Goal: Transaction & Acquisition: Purchase product/service

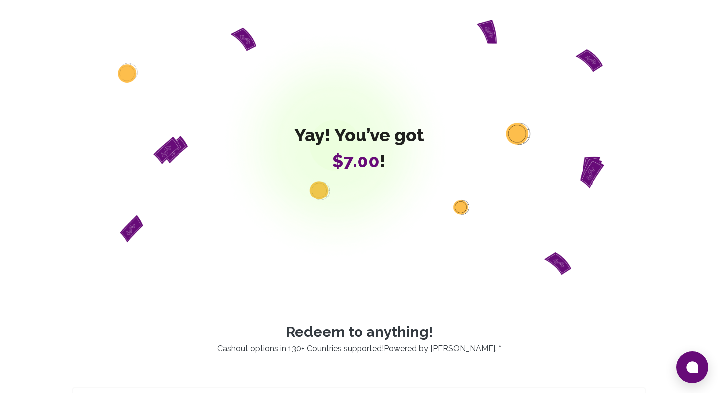
scroll to position [521, 0]
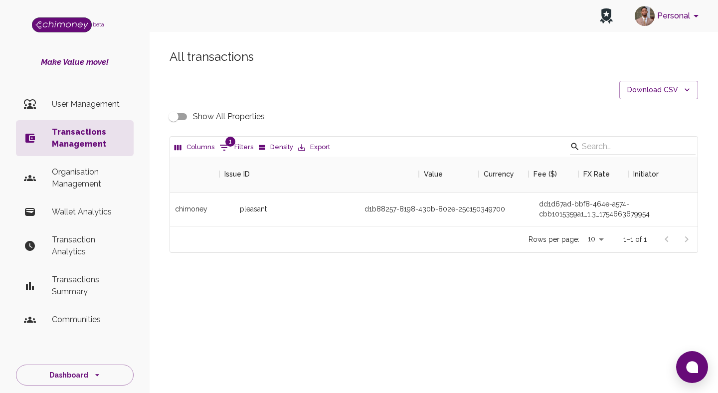
scroll to position [69, 527]
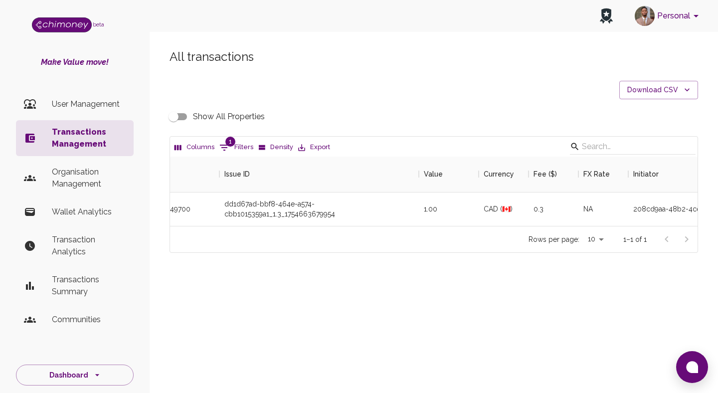
click at [212, 146] on button "Columns" at bounding box center [194, 147] width 45 height 15
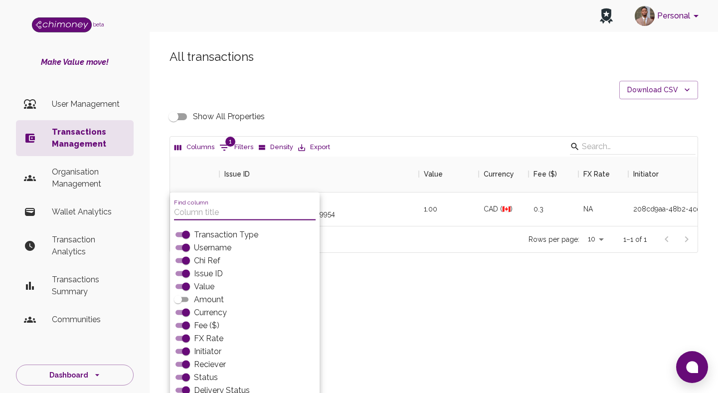
scroll to position [23, 0]
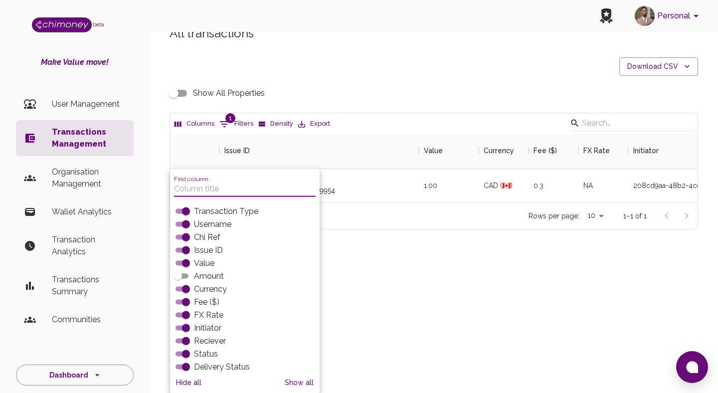
click at [212, 124] on button "Columns" at bounding box center [194, 123] width 45 height 15
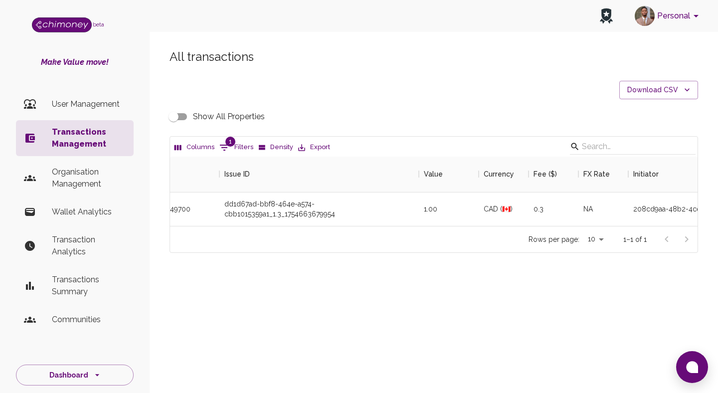
click at [233, 138] on span "1" at bounding box center [230, 142] width 10 height 10
select select "chiRef"
select select "equals"
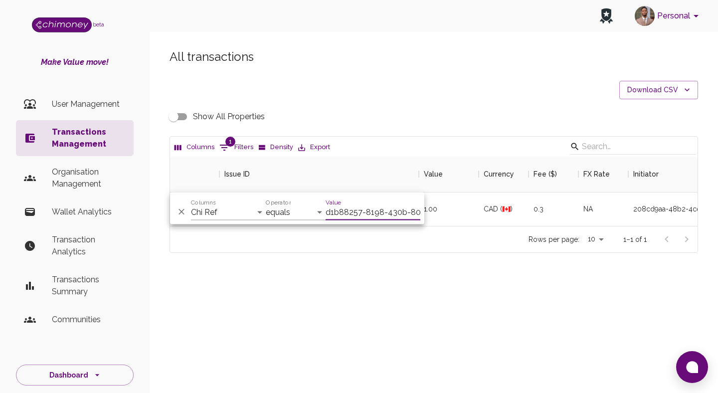
scroll to position [0, 61]
click at [228, 210] on select "Transaction Type Username Chi Ref Issue ID Value Amount Currency Fee ($) FX Rat…" at bounding box center [228, 212] width 75 height 16
select select "email"
click at [362, 215] on input "d1b88257-8198-430b-802e-25c150349700" at bounding box center [372, 212] width 95 height 16
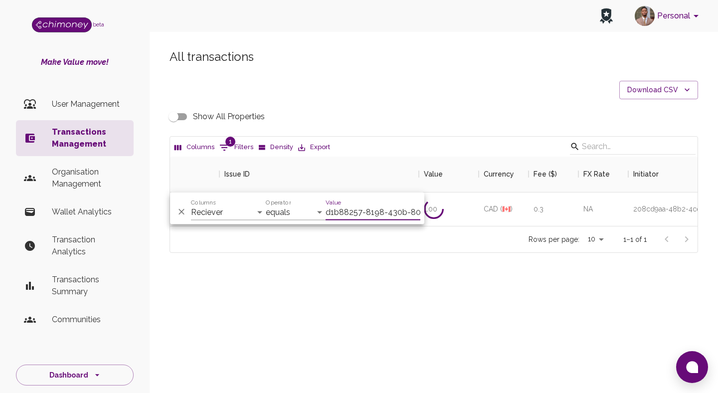
paste input "anuoluwapoolaoye19@gmail.com"
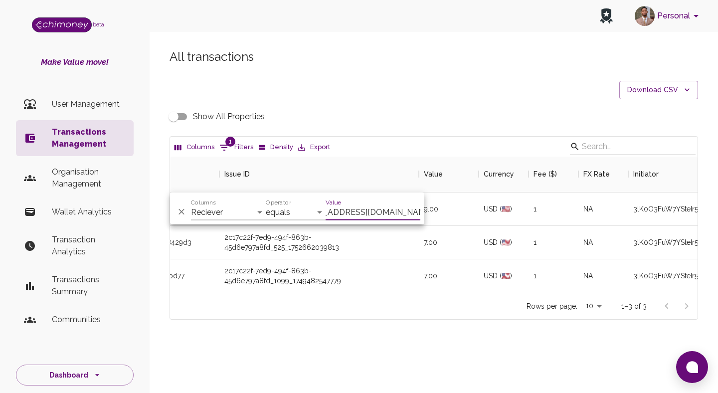
scroll to position [136, 527]
type input "anuoluwapoolaoye19@gmail.com"
click at [426, 335] on div "All transactions Download CSV Show All Properties Columns 1 Filters Density Exp…" at bounding box center [434, 201] width 568 height 352
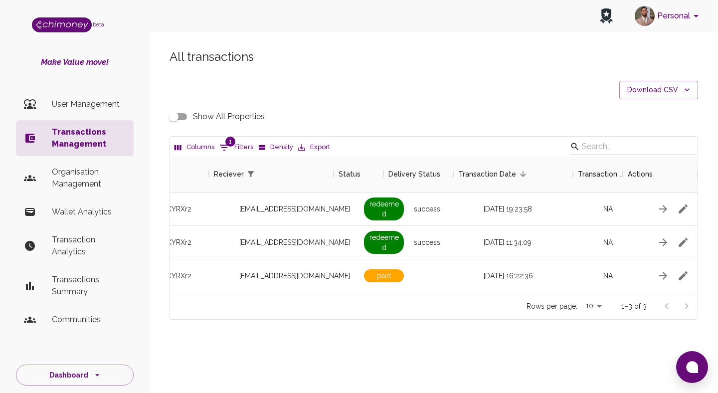
scroll to position [0, 893]
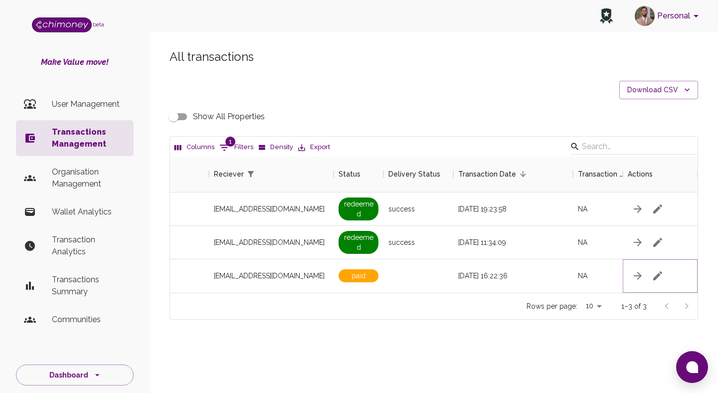
click at [656, 274] on icon "button" at bounding box center [657, 276] width 12 height 12
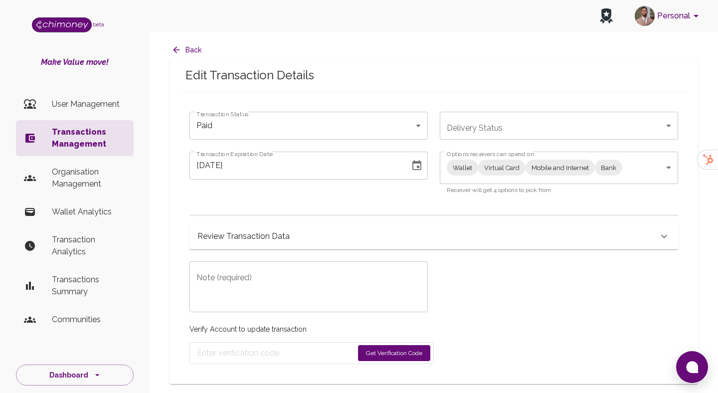
click at [560, 170] on body "Personal beta Make Value move! User Management Transactions Management Organisa…" at bounding box center [359, 196] width 718 height 393
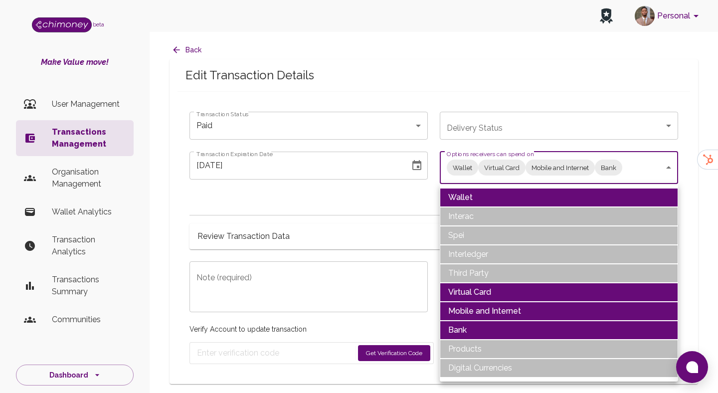
click at [485, 190] on li "Wallet" at bounding box center [559, 197] width 238 height 19
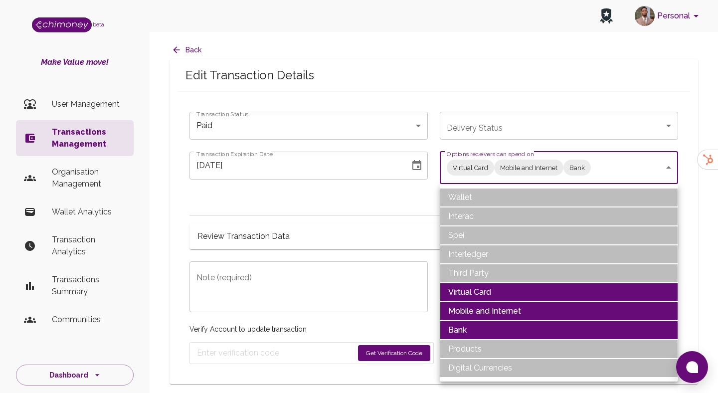
click at [487, 289] on li "Virtual Card" at bounding box center [559, 292] width 238 height 19
type input "Mobile and Internet,Bank"
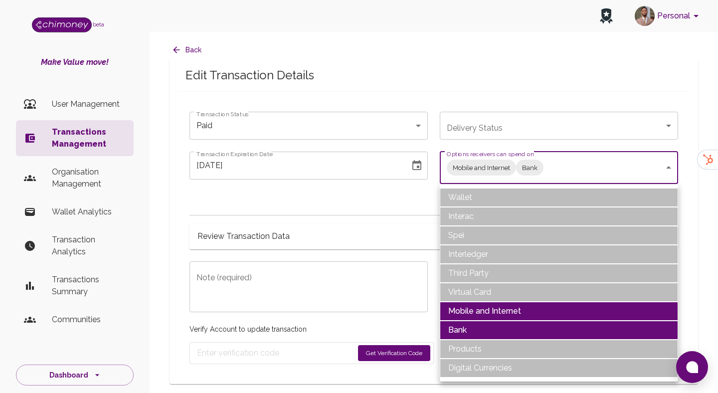
click at [343, 232] on div at bounding box center [359, 196] width 718 height 393
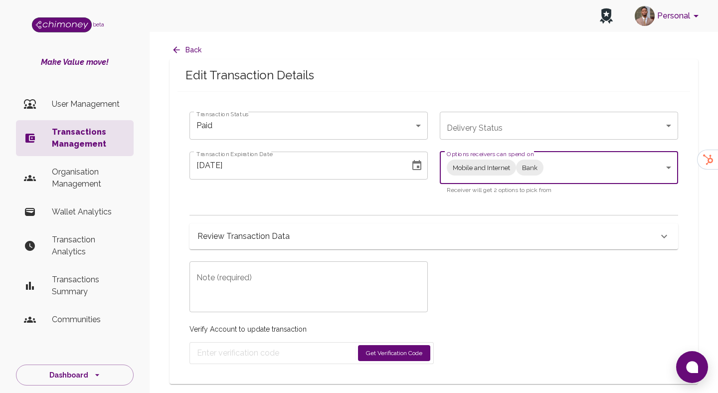
click at [418, 167] on icon "Choose date, selected date is Jun 9, 2025" at bounding box center [417, 165] width 12 height 12
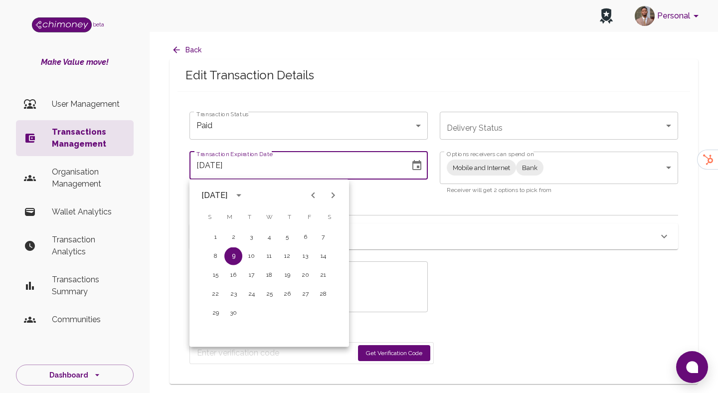
click at [330, 196] on icon "Next month" at bounding box center [333, 195] width 12 height 12
click at [309, 202] on button "Previous month" at bounding box center [313, 195] width 20 height 20
click at [216, 325] on button "31" at bounding box center [215, 332] width 18 height 18
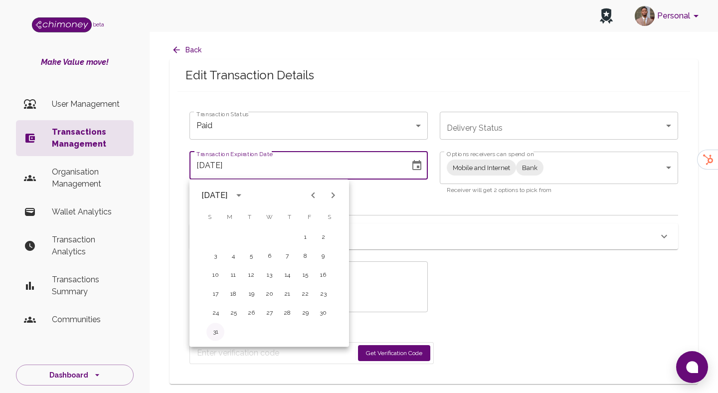
type input "08/31/2025"
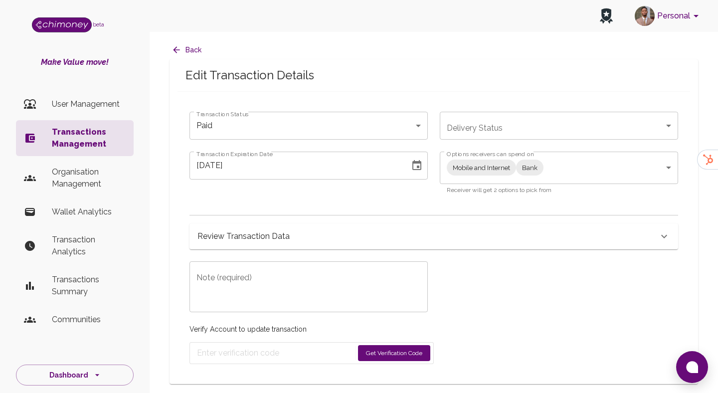
click at [298, 292] on textarea "Note (required)" at bounding box center [308, 287] width 224 height 34
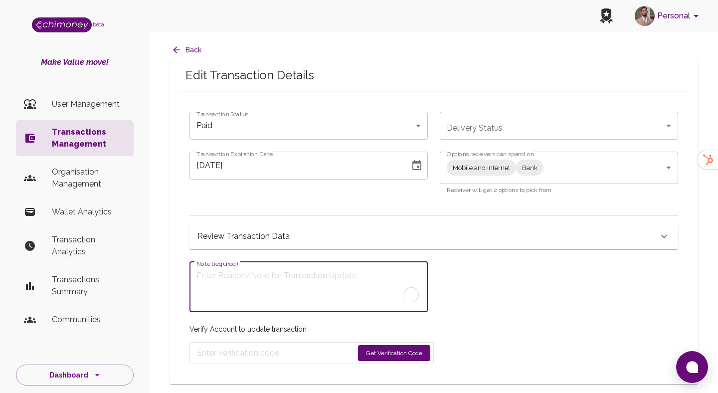
type textarea "R"
type textarea "Reactivating redeem link"
click at [398, 353] on button "Get Verification Code" at bounding box center [394, 353] width 72 height 16
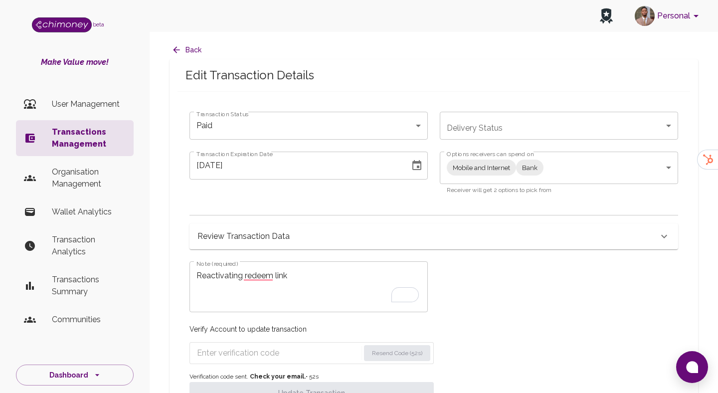
click at [282, 355] on input "Enter verification code" at bounding box center [278, 353] width 162 height 16
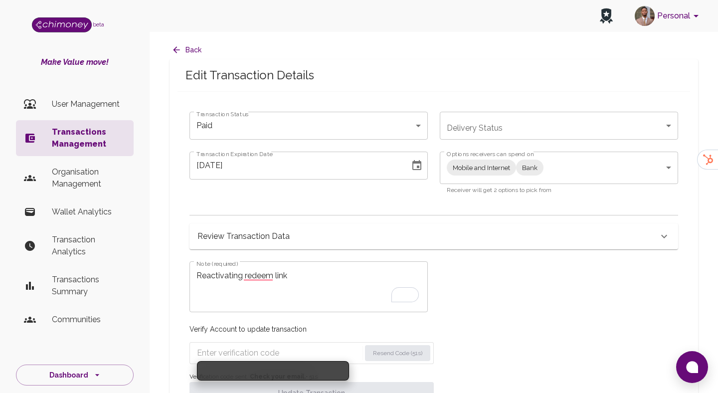
paste input "6952"
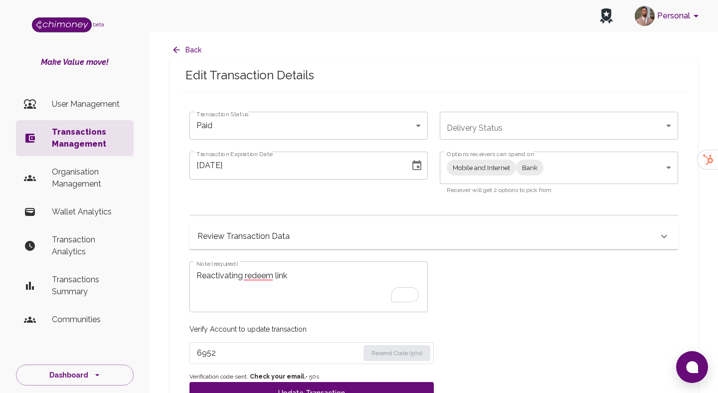
scroll to position [31, 0]
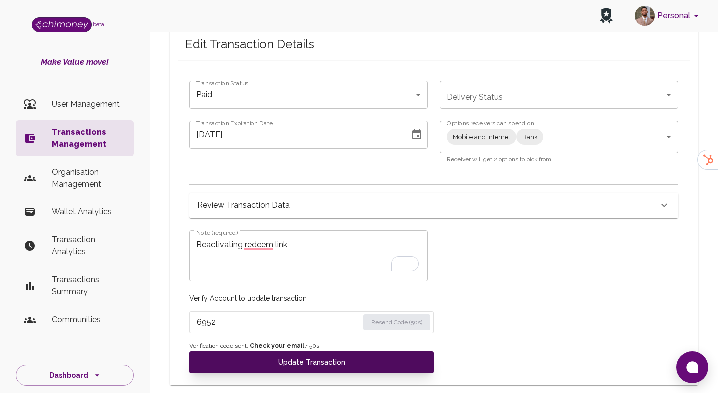
type input "6952"
click at [291, 369] on button "Update Transaction" at bounding box center [311, 362] width 244 height 22
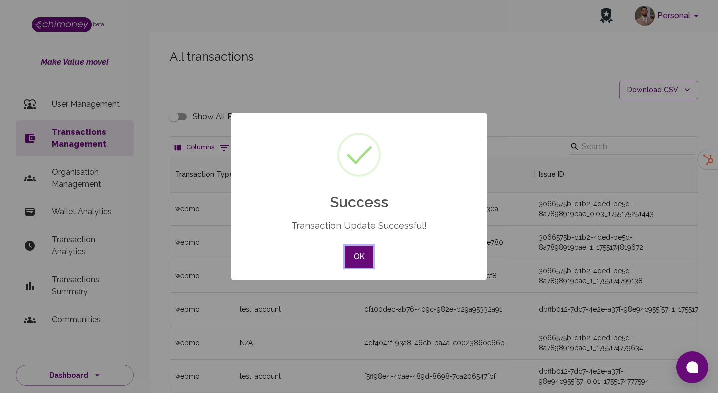
scroll to position [370, 527]
click at [355, 247] on button "OK" at bounding box center [358, 257] width 29 height 22
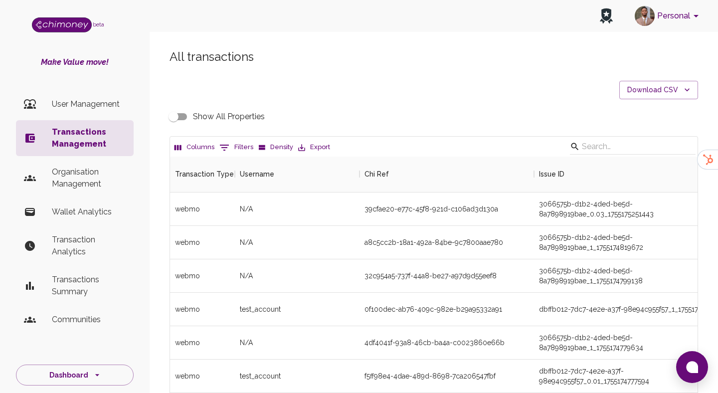
click at [237, 148] on button "0 Filters" at bounding box center [236, 148] width 39 height 16
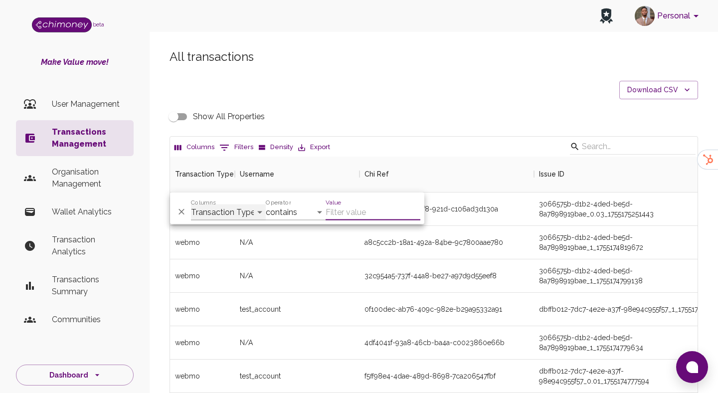
click at [222, 208] on select "Transaction Type Username Chi Ref Issue ID Value Amount Currency Fee ($) FX Rat…" at bounding box center [228, 212] width 75 height 16
select select "payout.order.orderNumber"
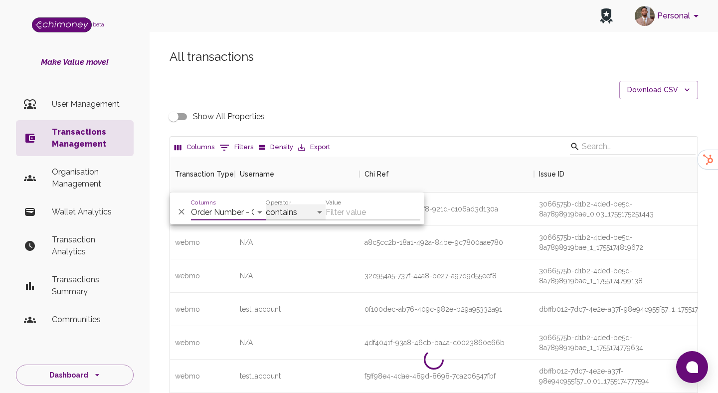
click at [280, 210] on select "contains equals starts with ends with is empty is not empty is any of" at bounding box center [296, 212] width 60 height 16
select select "equals"
click at [347, 214] on input "Value" at bounding box center [372, 212] width 95 height 16
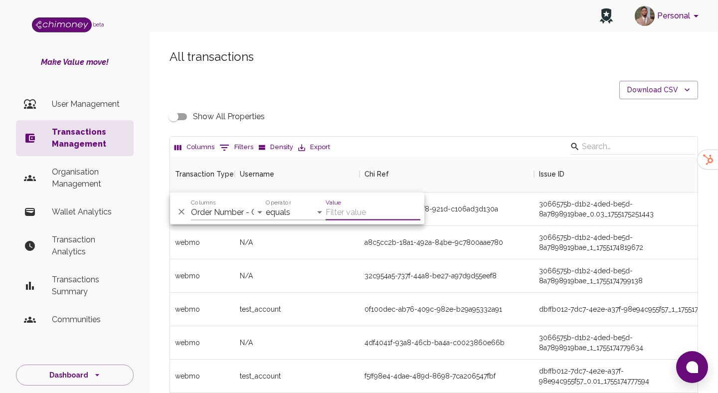
paste input "34682708"
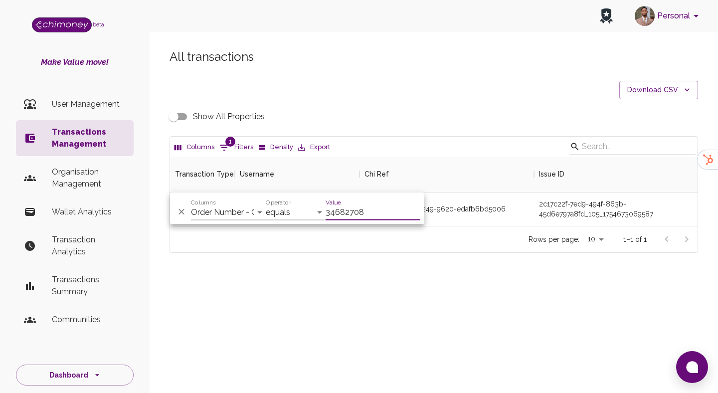
scroll to position [69, 527]
type input "34682708"
click at [482, 294] on div "All transactions Download CSV Show All Properties Columns 1 Filters Density Exp…" at bounding box center [434, 168] width 568 height 286
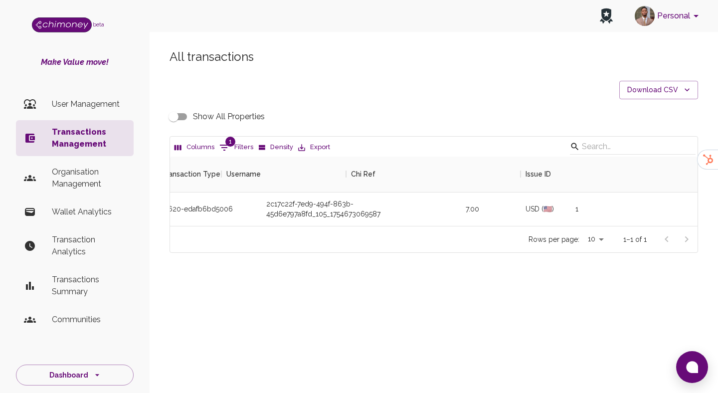
scroll to position [0, 0]
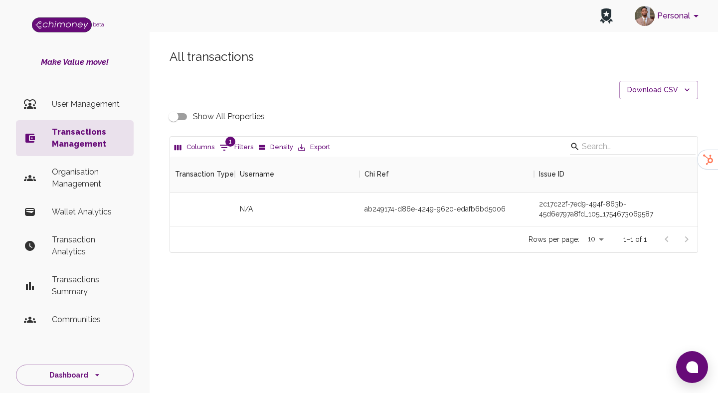
click at [174, 116] on input "Show All Properties" at bounding box center [173, 116] width 57 height 19
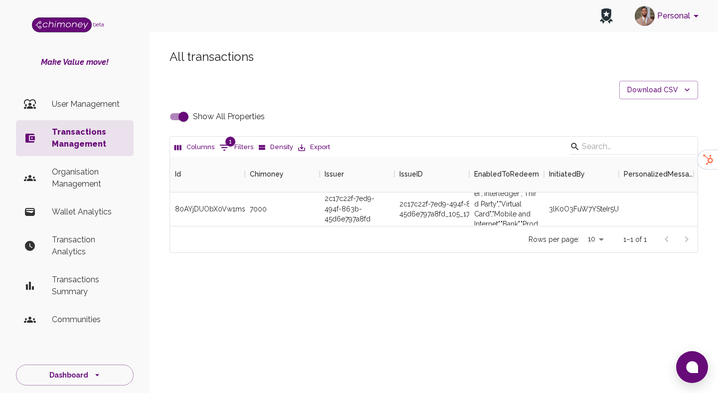
click at [174, 116] on input "Show All Properties" at bounding box center [183, 116] width 57 height 19
checkbox input "false"
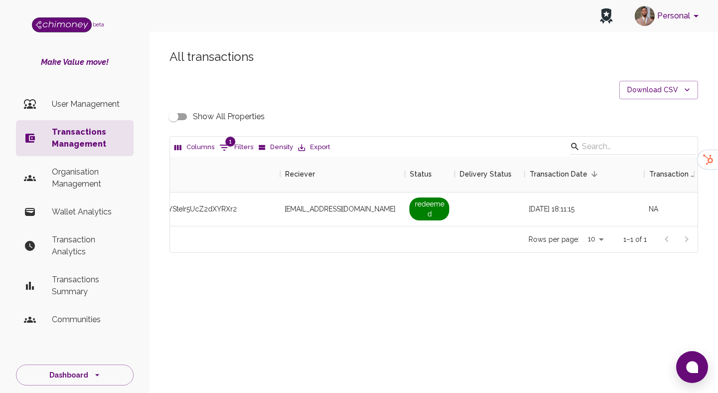
scroll to position [0, 799]
click at [302, 209] on span "mkmagbanua57@gmail.com" at bounding box center [338, 209] width 111 height 10
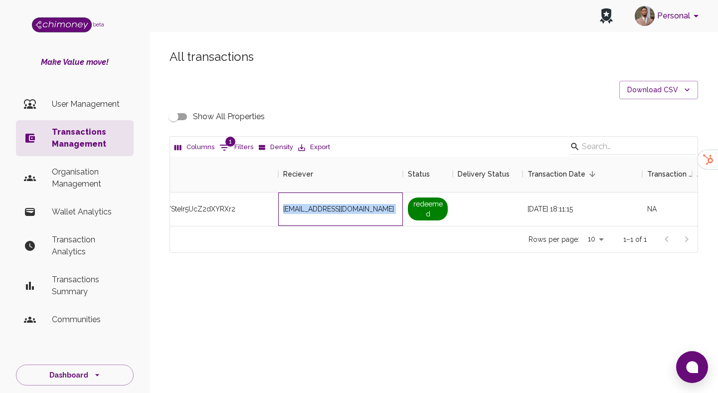
copy span "mkmagbanua57@gmail.com"
click at [237, 149] on button "1 Filters" at bounding box center [236, 148] width 39 height 16
select select "payout.order.orderNumber"
select select "equals"
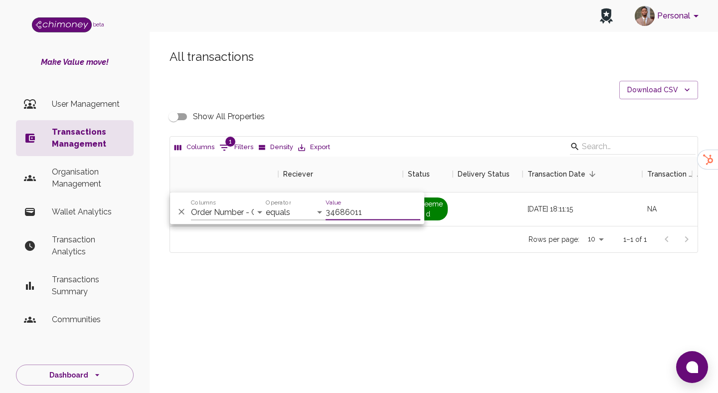
type input "34686011"
click at [373, 266] on div "All transactions Download CSV Show All Properties Columns 1 Filters Density Exp…" at bounding box center [434, 168] width 568 height 286
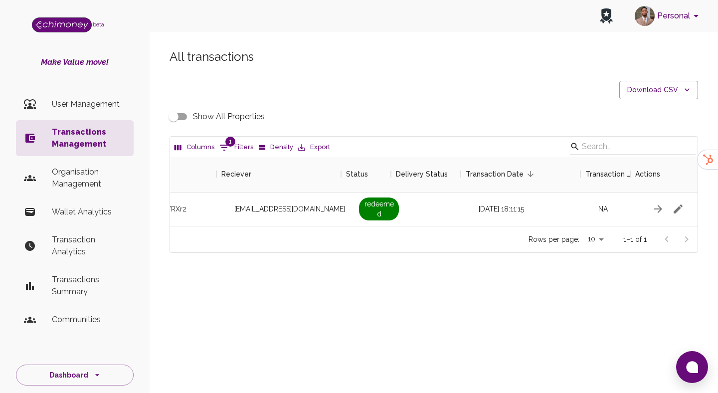
scroll to position [0, 868]
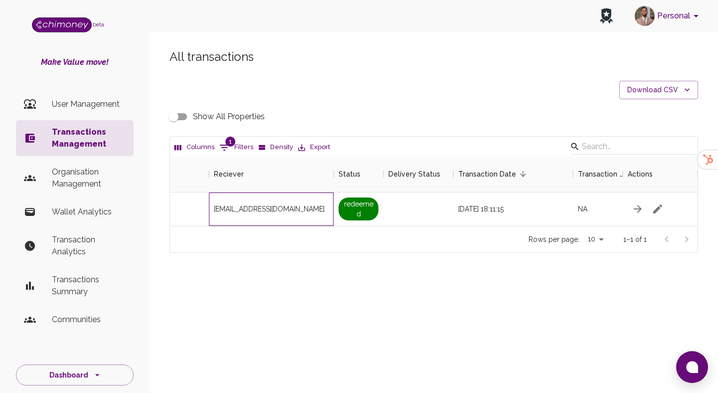
click at [260, 207] on span "rich.espinosa01@gmail.com" at bounding box center [269, 209] width 111 height 10
click at [240, 150] on button "1 Filters" at bounding box center [236, 148] width 39 height 16
select select "payout.order.orderNumber"
select select "equals"
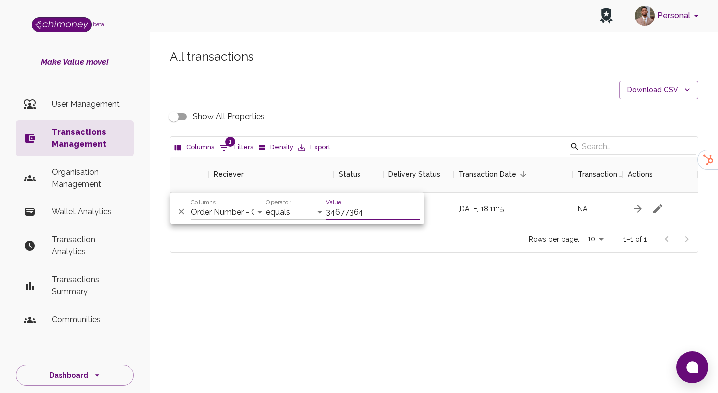
type input "34677364"
click at [366, 255] on div "All transactions Download CSV Show All Properties Columns 1 Filters Density Exp…" at bounding box center [434, 168] width 568 height 286
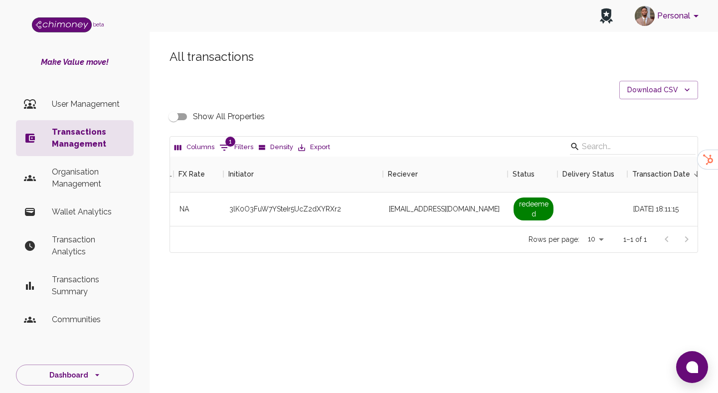
scroll to position [0, 694]
click at [416, 210] on span "clintalbertlumayag13@gmail.com" at bounding box center [443, 209] width 111 height 10
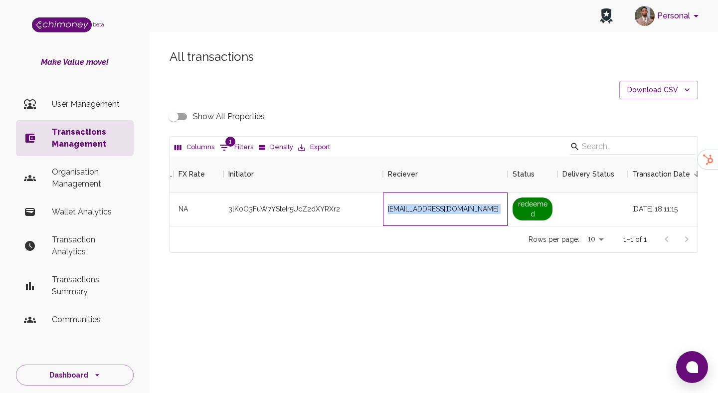
copy span "clintalbertlumayag13@gmail.com"
click at [222, 149] on icon "Show filters" at bounding box center [224, 148] width 12 height 12
select select "payout.order.orderNumber"
select select "equals"
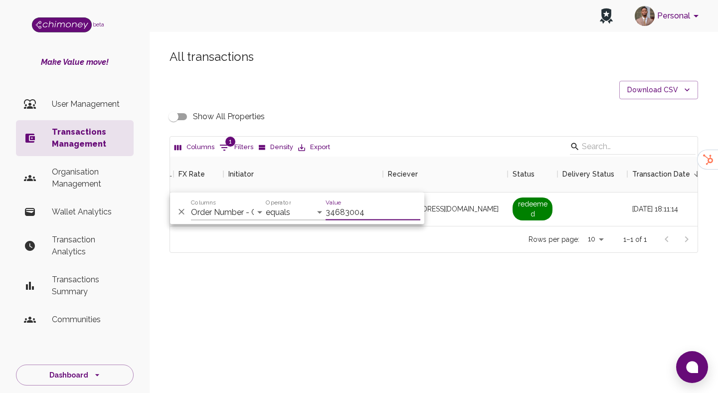
type input "34683004"
click at [453, 251] on div "Rows per page: 10 10 1–1 of 1" at bounding box center [433, 239] width 527 height 26
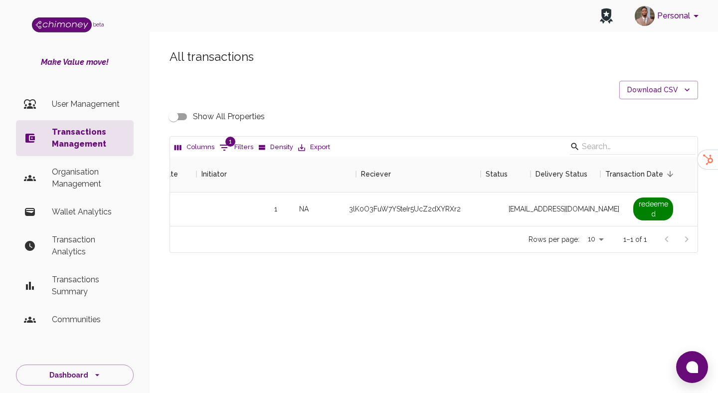
scroll to position [0, 443]
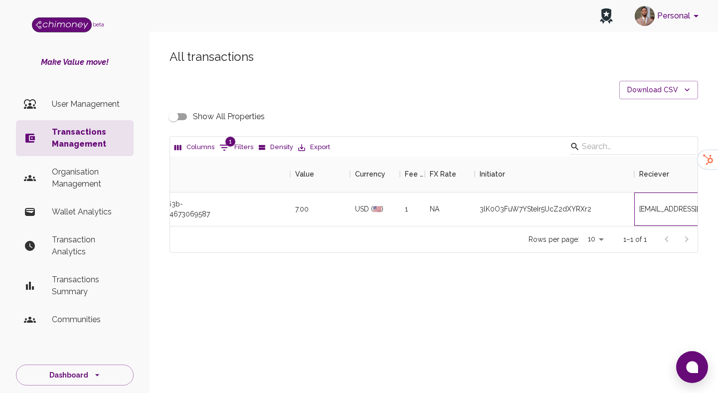
click at [659, 209] on span "kiel418.ea@gmail.com" at bounding box center [694, 209] width 111 height 10
copy span "kiel418.ea@gmail.com"
click at [237, 146] on button "1 Filters" at bounding box center [236, 148] width 39 height 16
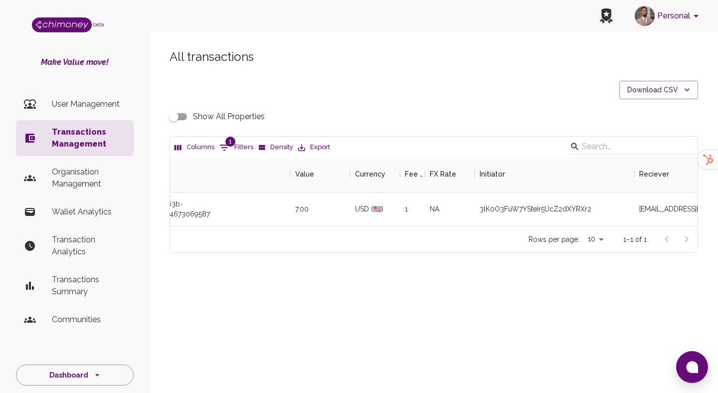
select select "payout.order.orderNumber"
select select "equals"
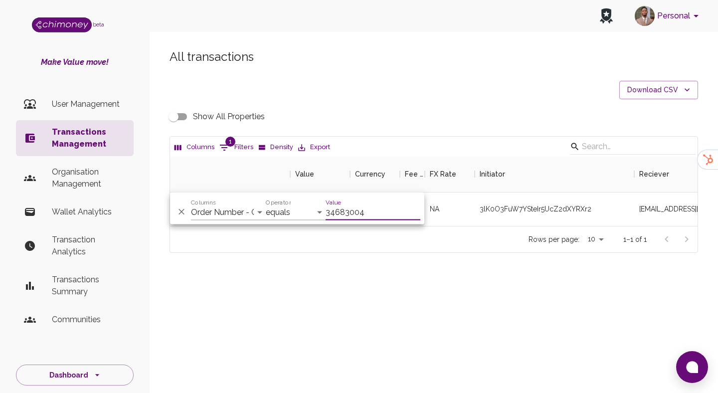
click at [354, 214] on input "34683004" at bounding box center [372, 212] width 95 height 16
type input "34683239"
click at [660, 202] on div "deleonkema@gmail.com" at bounding box center [696, 208] width 125 height 33
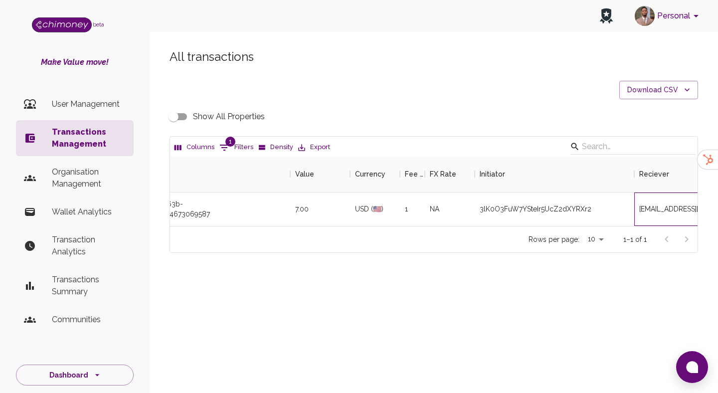
click at [660, 202] on div "deleonkema@gmail.com" at bounding box center [696, 208] width 125 height 33
copy span "deleonkema@gmail.com"
click at [231, 149] on button "1 Filters" at bounding box center [236, 148] width 39 height 16
select select "payout.order.orderNumber"
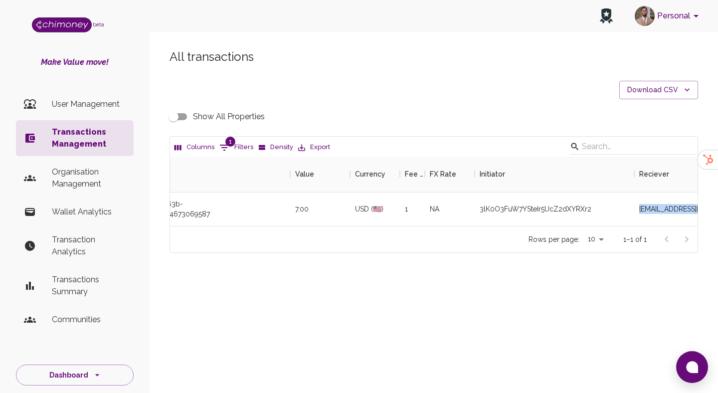
select select "equals"
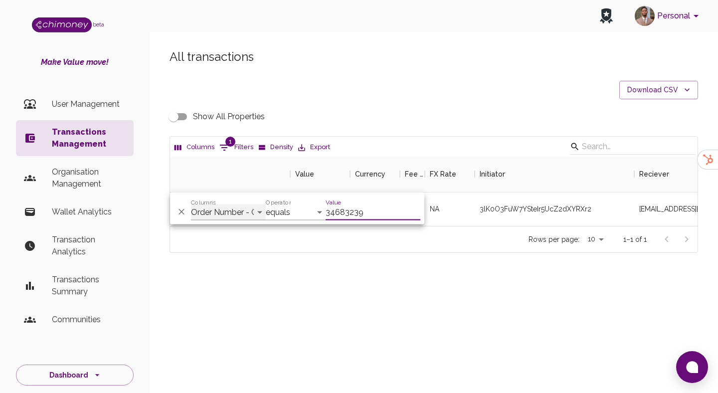
click at [229, 213] on select "Transaction Type Username Chi Ref Issue ID Value Amount Currency Fee ($) FX Rat…" at bounding box center [228, 212] width 75 height 16
select select "email"
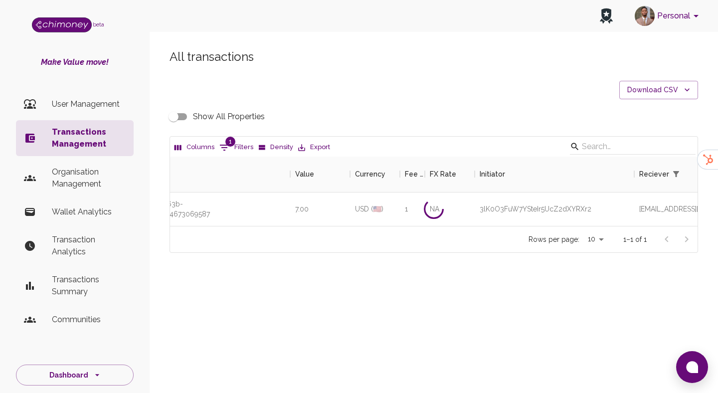
click at [233, 146] on button "1 Filters" at bounding box center [236, 148] width 39 height 16
select select "email"
select select "equals"
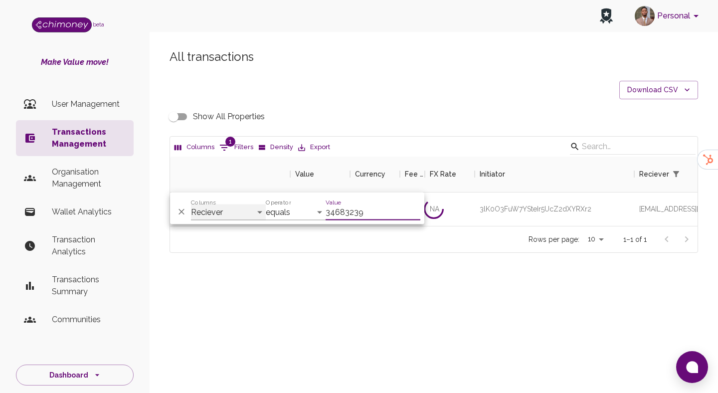
click at [223, 207] on select "Transaction Type Username Chi Ref Issue ID Value Amount Currency Fee ($) FX Rat…" at bounding box center [228, 212] width 75 height 16
click at [349, 209] on input "34683239" at bounding box center [372, 212] width 95 height 16
paste input "kiel418.ea@gmail.com"
type input "kiel418.ea@gmail.com"
click at [466, 265] on div "All transactions Download CSV Show All Properties Columns 1 Filters Density Exp…" at bounding box center [434, 168] width 568 height 286
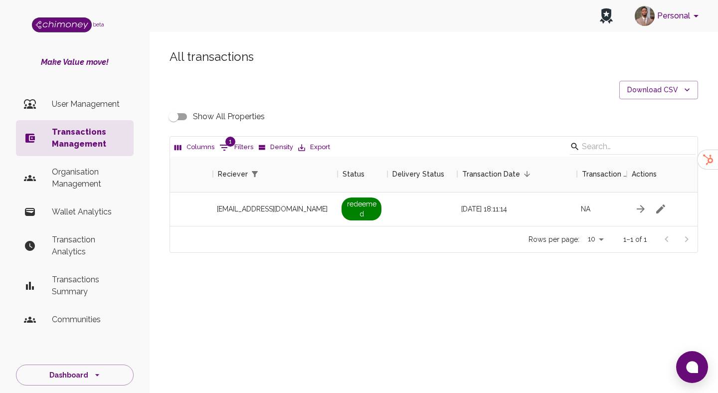
scroll to position [0, 868]
click at [176, 118] on input "Show All Properties" at bounding box center [173, 116] width 57 height 19
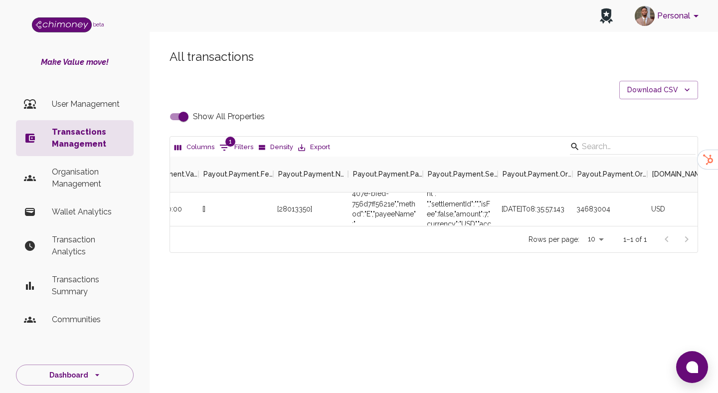
scroll to position [0, 2516]
click at [575, 205] on div "34683004" at bounding box center [607, 208] width 75 height 33
click at [583, 208] on div "34683004" at bounding box center [607, 208] width 75 height 33
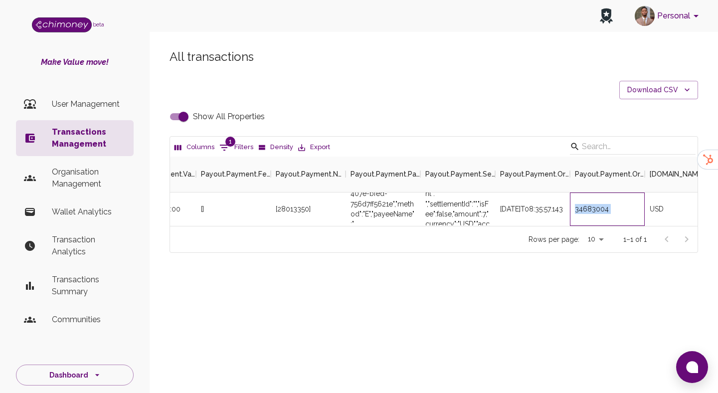
copy div "34683004"
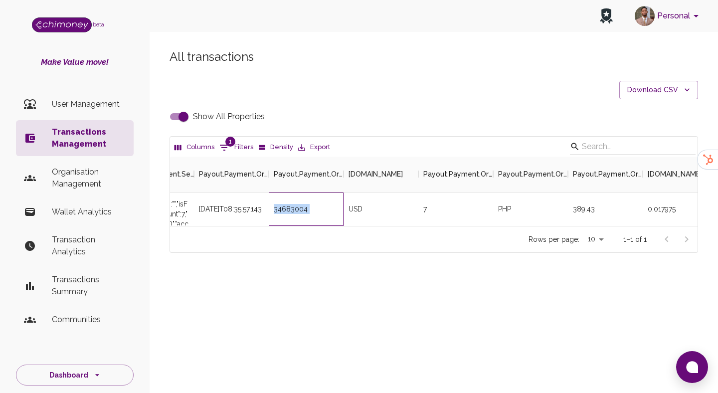
scroll to position [0, 2816]
click at [388, 205] on div "USD" at bounding box center [381, 208] width 75 height 33
click at [310, 203] on div "34683004" at bounding box center [306, 208] width 75 height 33
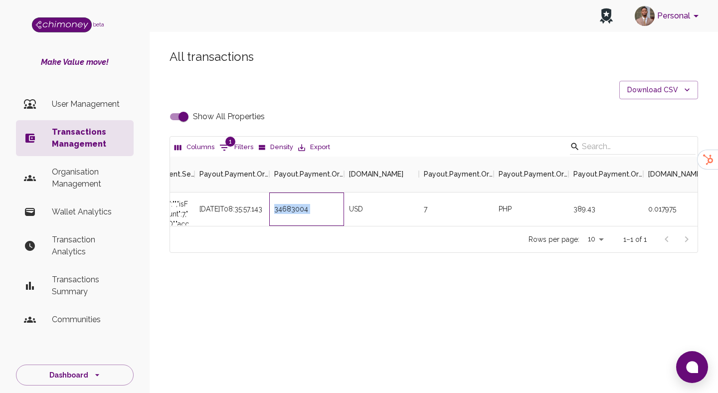
copy div "34683004"
click at [185, 121] on input "Show All Properties" at bounding box center [183, 116] width 57 height 19
checkbox input "false"
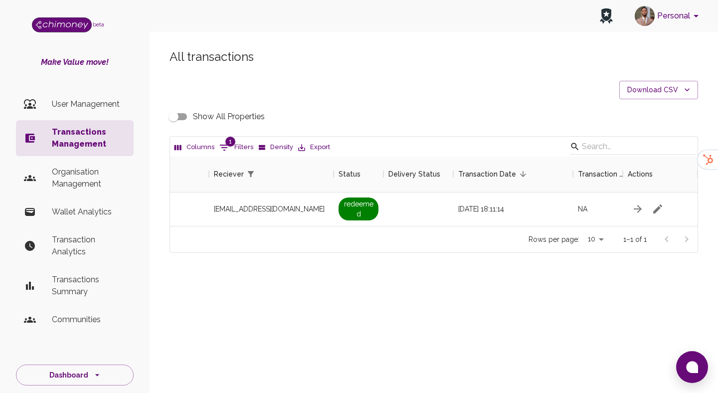
scroll to position [0, 868]
click at [231, 149] on button "1 Filters" at bounding box center [236, 148] width 39 height 16
select select "email"
select select "equals"
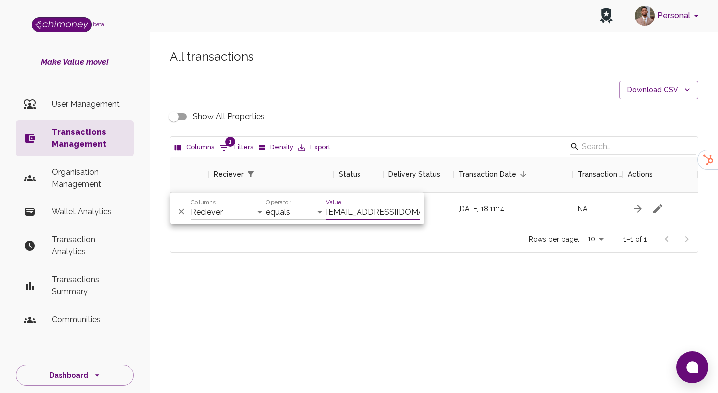
click at [383, 216] on input "kiel418.ea@gmail.com" at bounding box center [372, 212] width 95 height 16
type input "ithenrique945@gmail.com"
click at [442, 226] on div "Rows per page: 10 10 1–1 of 1" at bounding box center [433, 239] width 527 height 26
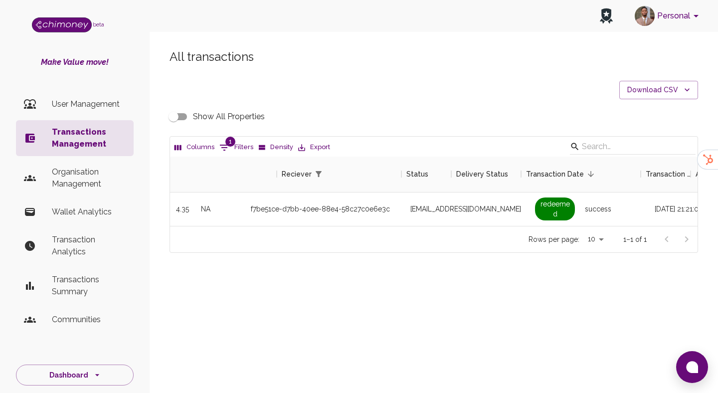
scroll to position [0, 868]
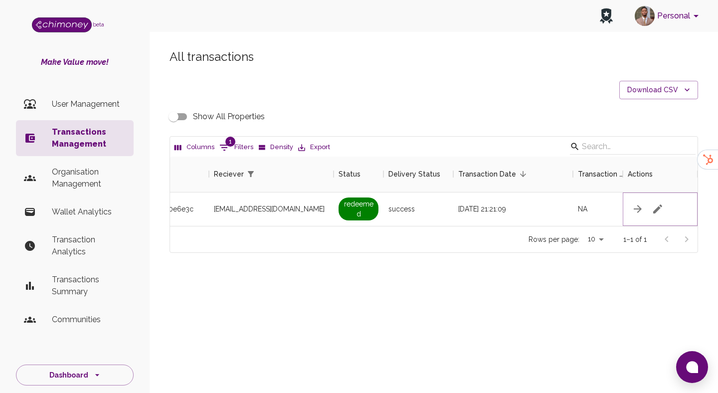
click at [654, 209] on icon "button" at bounding box center [657, 208] width 9 height 9
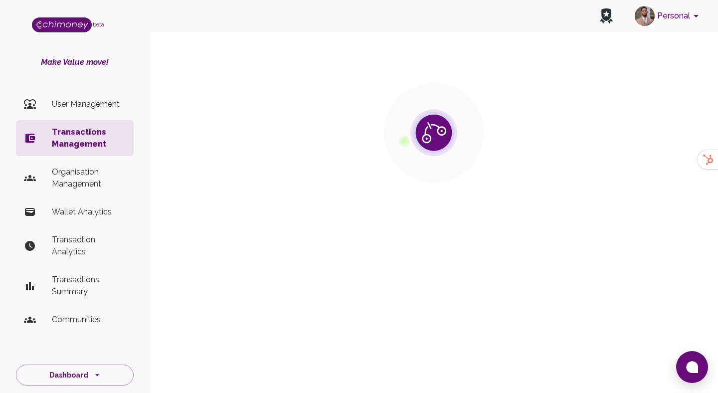
drag, startPoint x: 422, startPoint y: 120, endPoint x: 418, endPoint y: 126, distance: 7.2
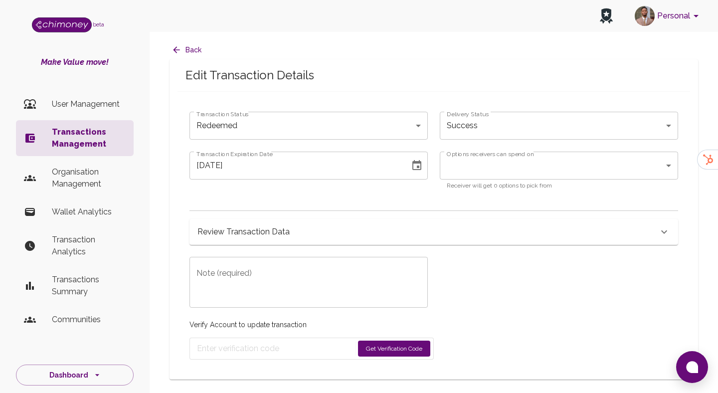
click at [243, 122] on body "Personal beta Make Value move! User Management Transactions Management Organisa…" at bounding box center [359, 196] width 718 height 393
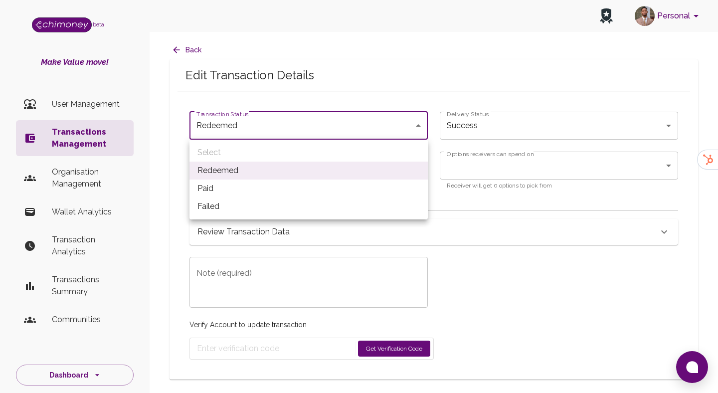
click at [221, 184] on li "Paid" at bounding box center [308, 188] width 238 height 18
type input "paid"
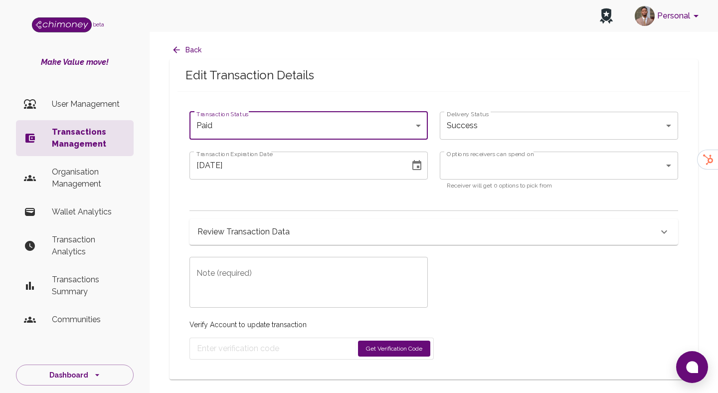
click at [457, 162] on body "Personal beta Make Value move! User Management Transactions Management Organisa…" at bounding box center [359, 196] width 718 height 393
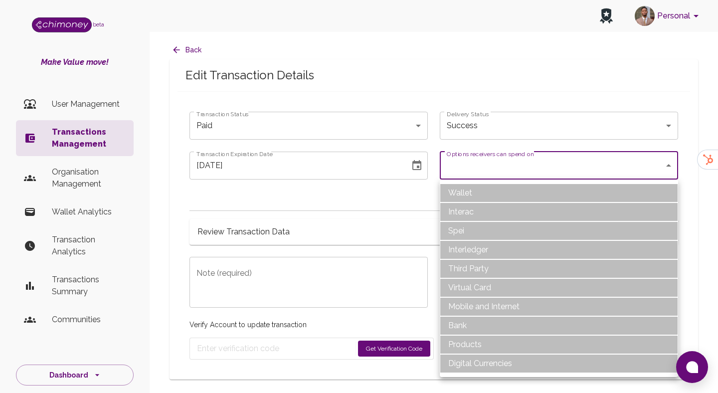
click at [455, 324] on li "Bank" at bounding box center [559, 325] width 238 height 19
type input "Bank"
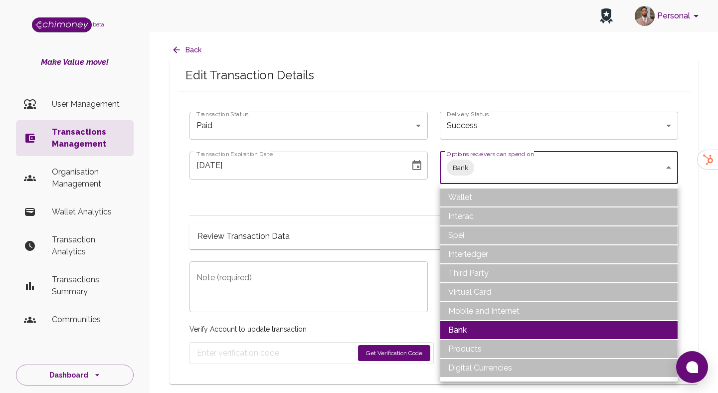
click at [296, 223] on div at bounding box center [359, 196] width 718 height 393
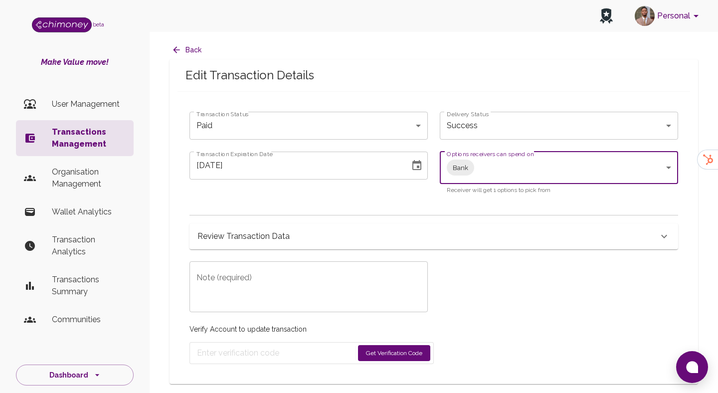
click at [421, 164] on icon "Choose date, selected date is Aug 11, 2025" at bounding box center [416, 165] width 9 height 10
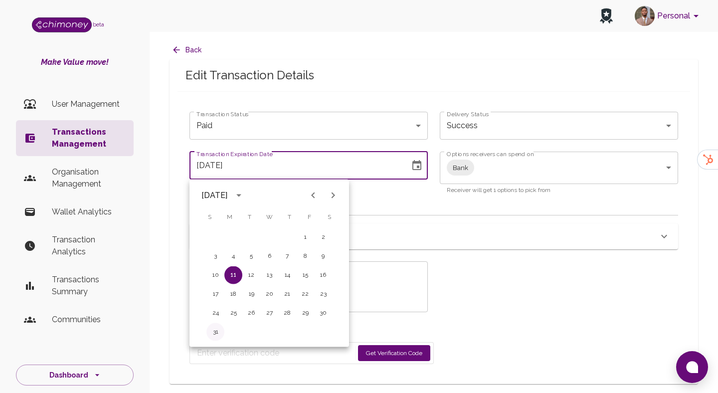
click at [215, 333] on button "31" at bounding box center [215, 332] width 18 height 18
type input "08/31/2025"
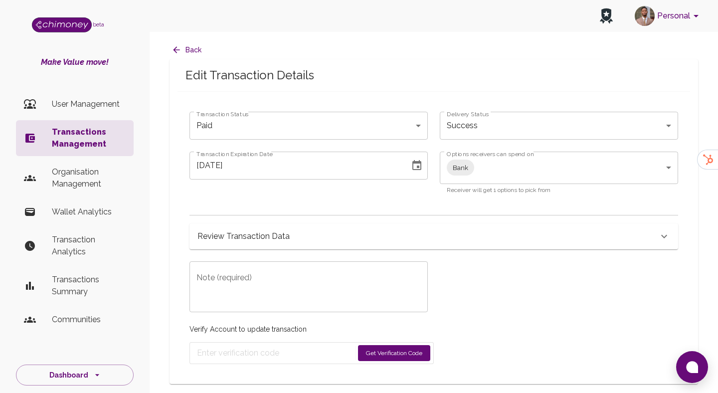
click at [268, 295] on textarea "Note (required)" at bounding box center [308, 287] width 224 height 34
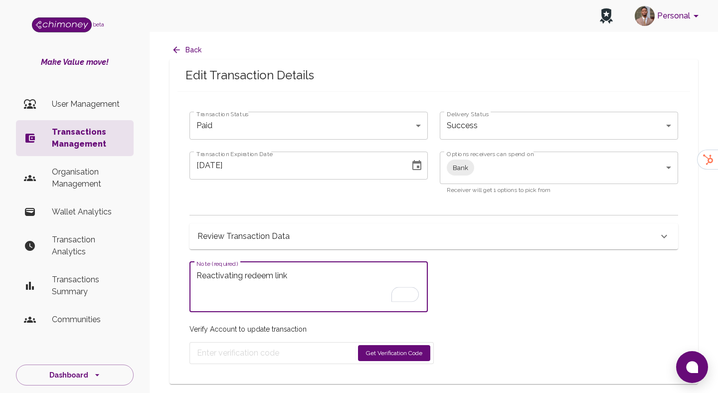
type textarea "Reactivating redeem link"
click at [383, 348] on button "Get Verification Code" at bounding box center [394, 353] width 72 height 16
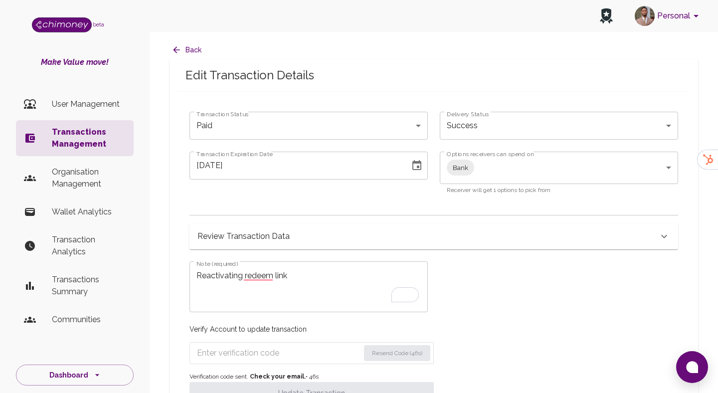
click at [252, 361] on input "Enter verification code" at bounding box center [278, 353] width 162 height 16
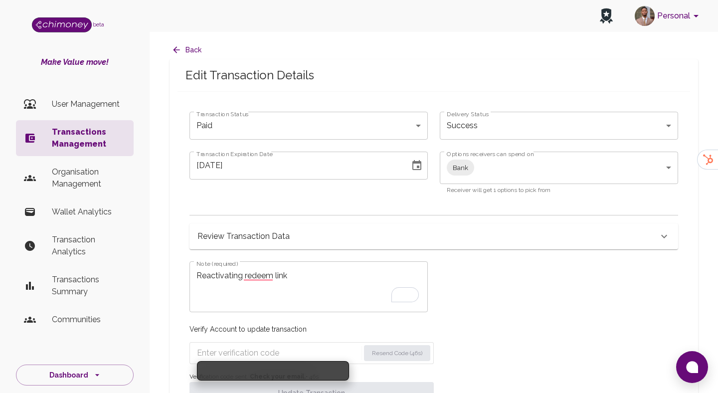
paste input "4759"
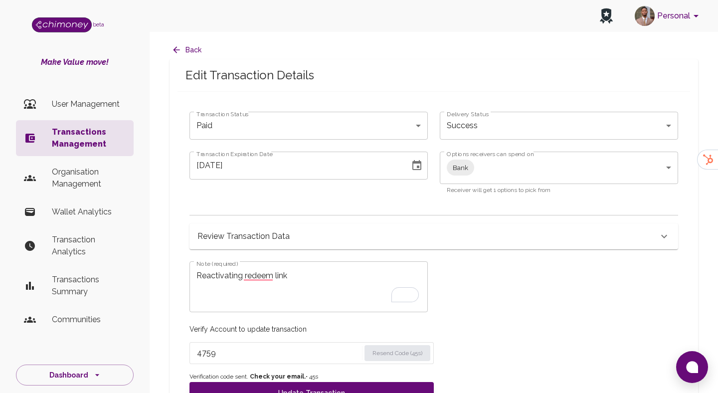
type input "4759"
click at [249, 380] on span "Verification code sent. Check your email. • 45 s" at bounding box center [311, 377] width 244 height 10
click at [249, 391] on button "Update Transaction" at bounding box center [311, 393] width 244 height 22
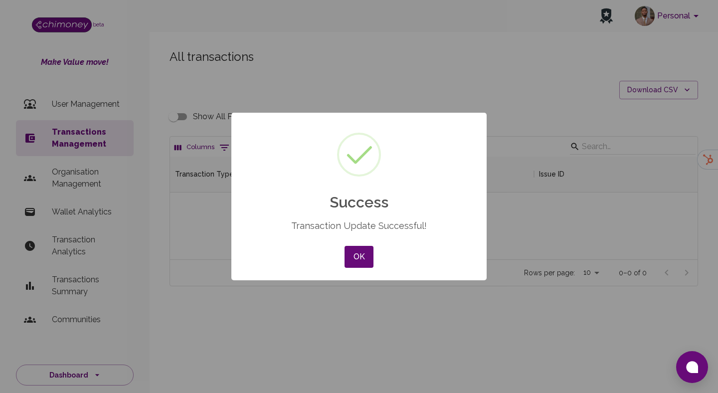
scroll to position [103, 527]
click at [361, 255] on button "OK" at bounding box center [358, 257] width 29 height 22
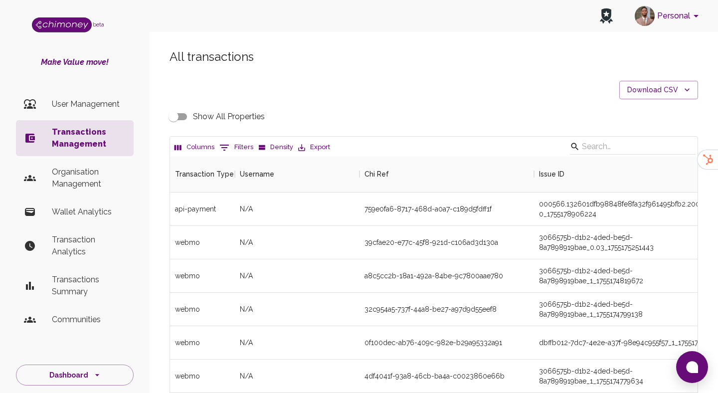
scroll to position [370, 527]
click at [244, 149] on button "0 Filters" at bounding box center [236, 148] width 39 height 16
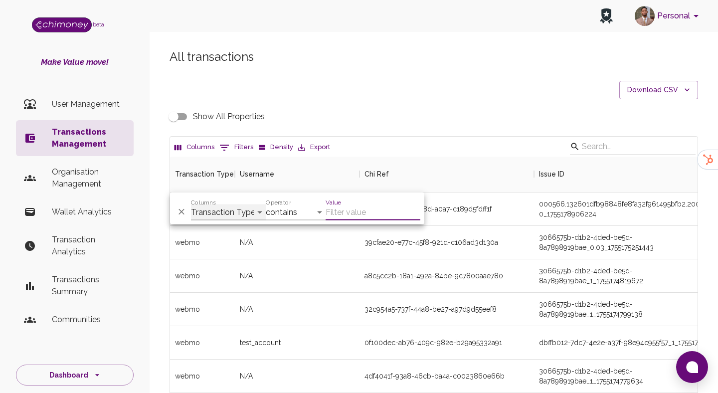
click at [231, 210] on select "Transaction Type Username Chi Ref Issue ID Value Amount Currency Fee ($) FX Rat…" at bounding box center [228, 212] width 75 height 16
select select "email"
click at [294, 210] on select "contains equals starts with ends with is empty is not empty is any of" at bounding box center [296, 212] width 60 height 16
select select "equals"
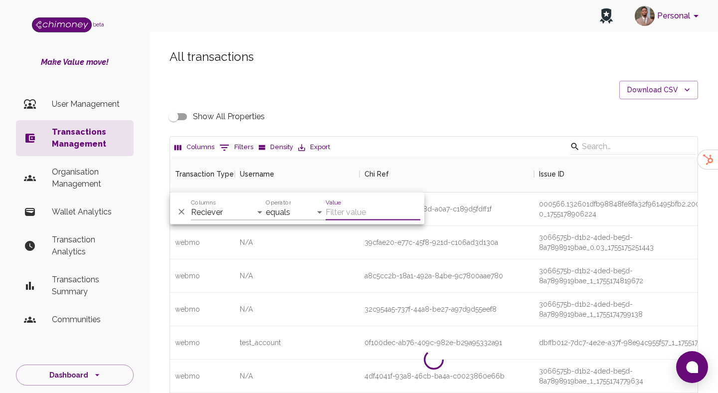
click at [352, 215] on input "Value" at bounding box center [372, 212] width 95 height 16
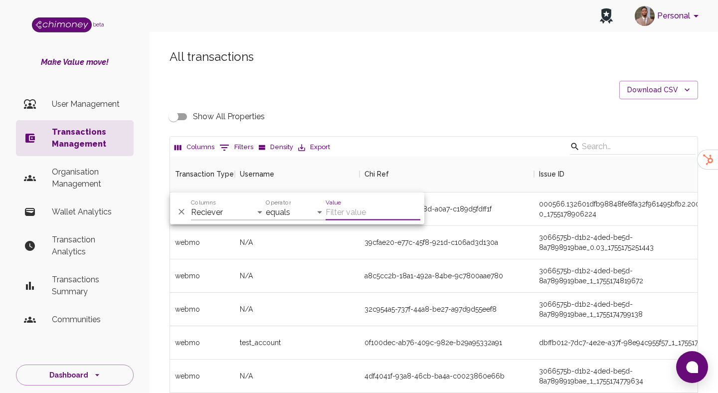
click at [347, 206] on input "Value" at bounding box center [372, 212] width 95 height 16
paste input "ithenrique945@gmail.com"
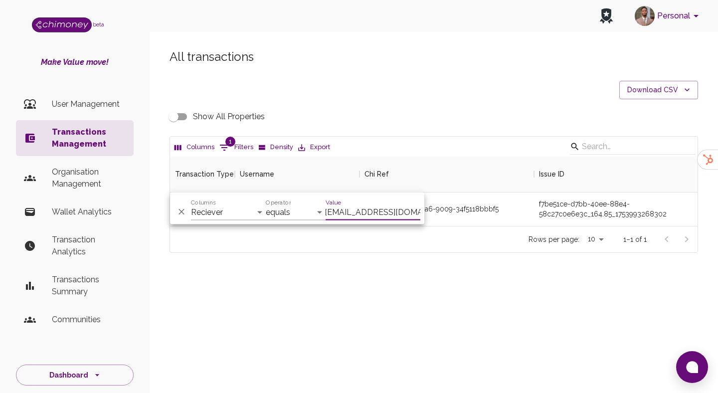
scroll to position [69, 527]
type input "ithenrique945@gmail.com"
click at [476, 207] on div "7160060f-5c18-4ba6-9009-34f5118bbbf5" at bounding box center [431, 209] width 134 height 10
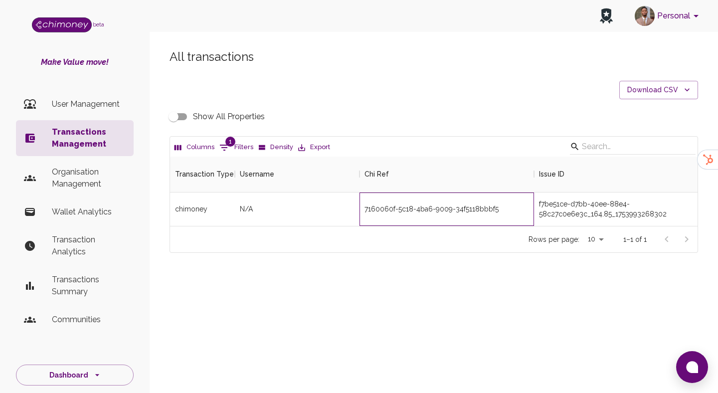
click at [476, 207] on div "7160060f-5c18-4ba6-9009-34f5118bbbf5" at bounding box center [431, 209] width 134 height 10
copy div "7160060f-5c18-4ba6-9009-34f5118bbbf5"
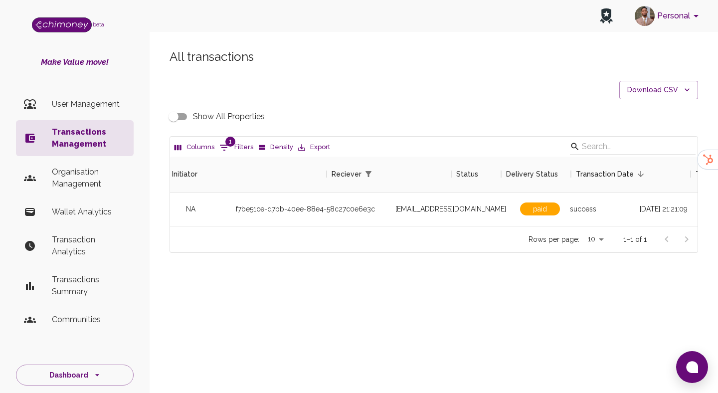
scroll to position [0, 893]
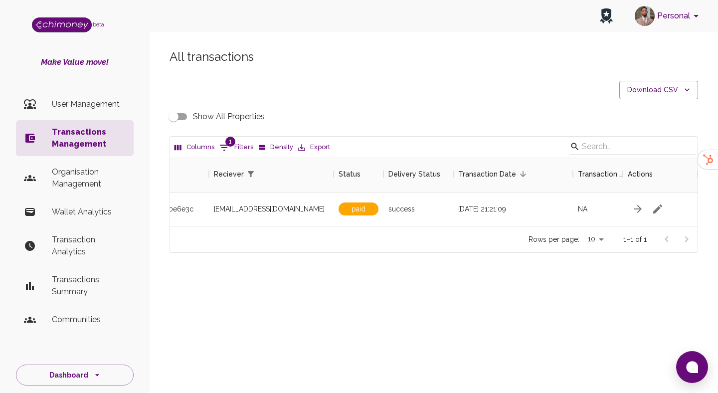
click at [517, 69] on div "All transactions Download CSV Show All Properties Columns 1 Filters Density Exp…" at bounding box center [433, 151] width 552 height 204
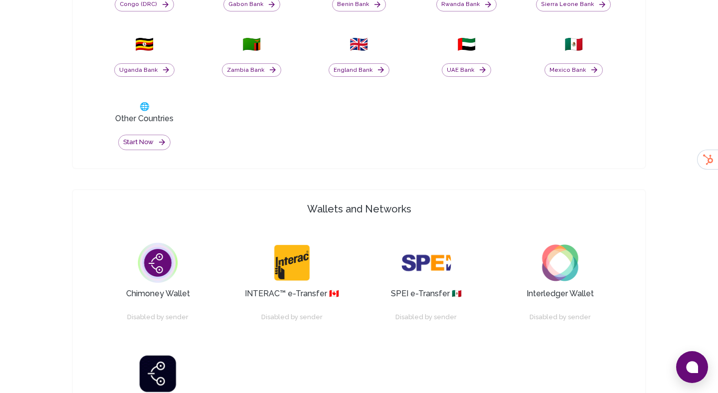
scroll to position [535, 0]
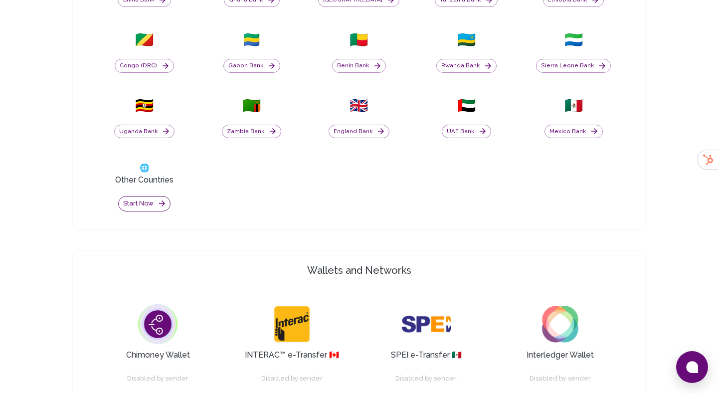
click at [156, 208] on button "Start now" at bounding box center [144, 203] width 52 height 15
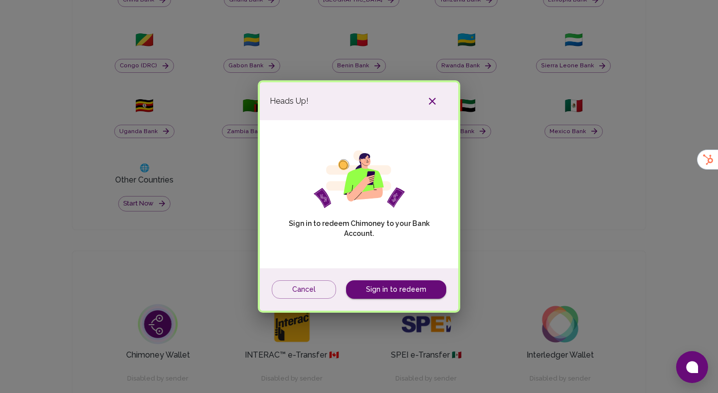
click at [403, 268] on div "Cancel Sign in to redeem" at bounding box center [359, 289] width 198 height 42
click at [401, 259] on div "Sign in to redeem Chimoney to your Bank Account." at bounding box center [359, 194] width 198 height 148
click at [392, 292] on link "Sign in to redeem" at bounding box center [396, 289] width 100 height 18
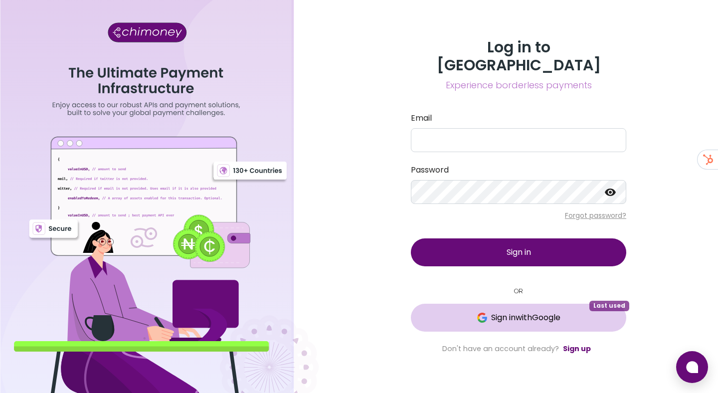
click at [476, 303] on button "Sign in with Google Last used" at bounding box center [518, 317] width 215 height 28
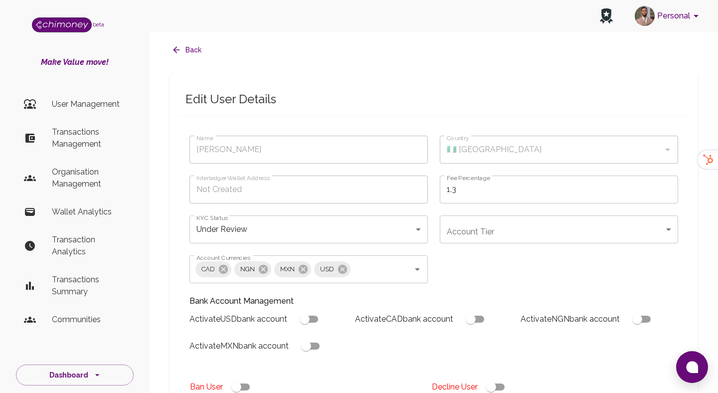
type input "[PERSON_NAME]"
type input "🇳🇬 [GEOGRAPHIC_DATA]"
type input "under_review"
checkbox input "true"
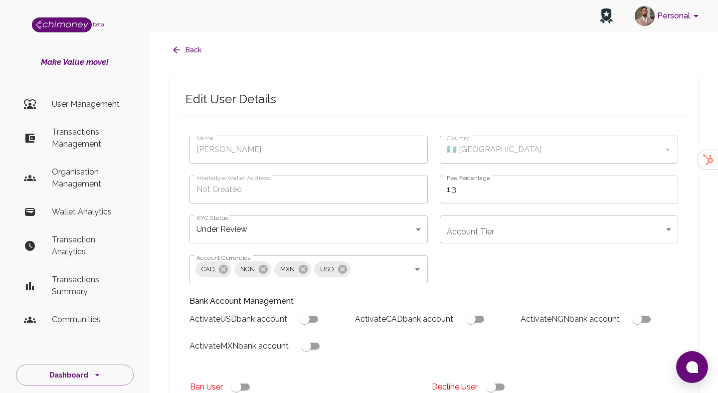
checkbox input "true"
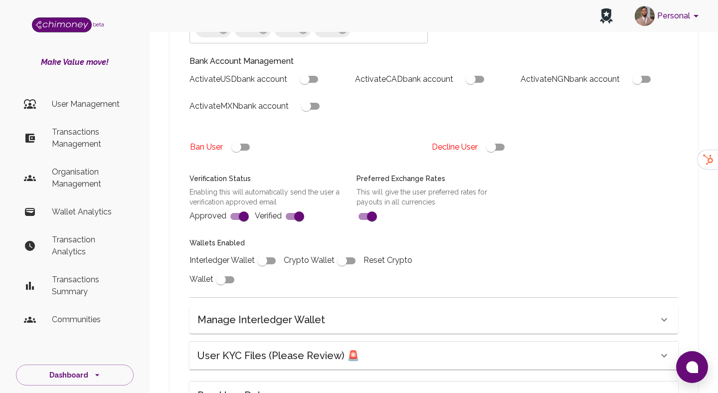
scroll to position [242, 0]
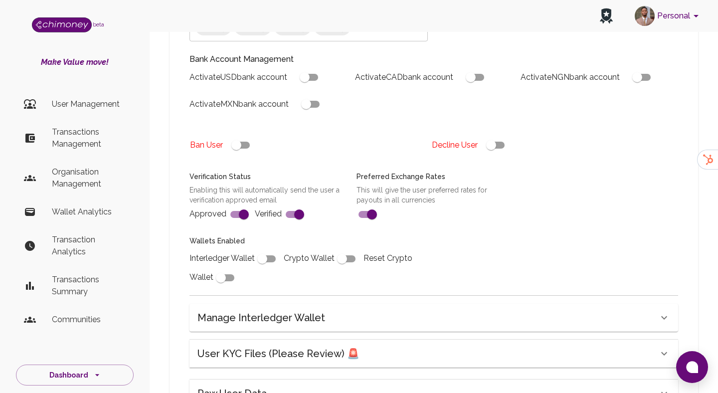
click at [308, 355] on h6 "User KYC Files (Please Review) 🚨" at bounding box center [278, 353] width 162 height 16
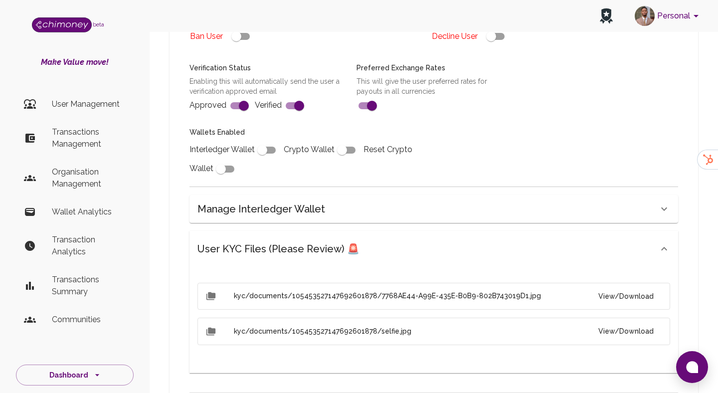
scroll to position [444, 0]
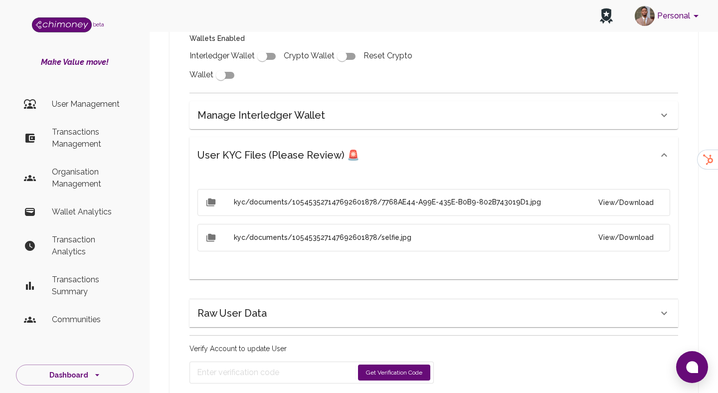
click at [613, 205] on button "View/Download" at bounding box center [625, 202] width 71 height 18
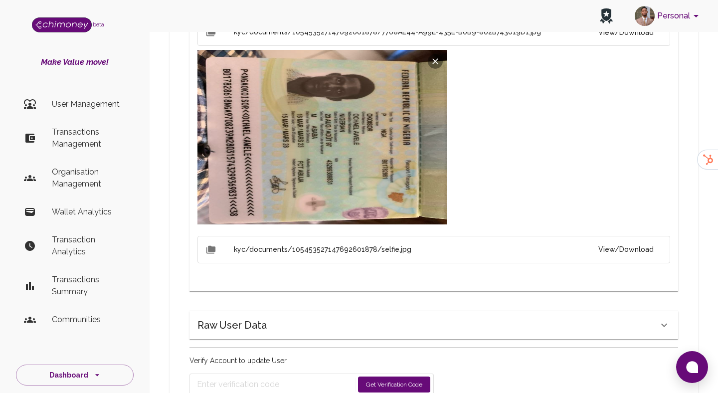
scroll to position [668, 0]
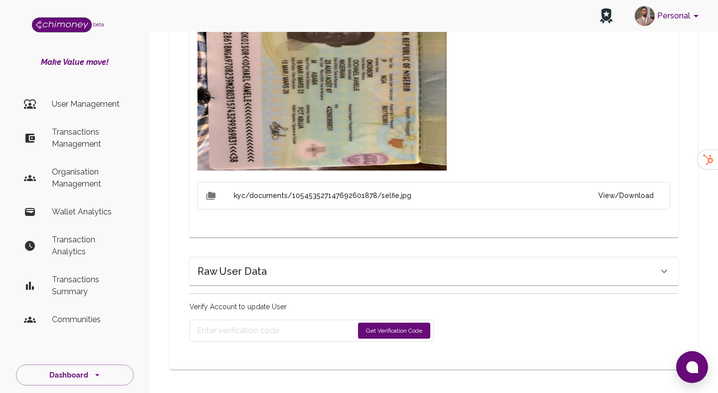
click at [602, 190] on button "View/Download" at bounding box center [625, 195] width 71 height 18
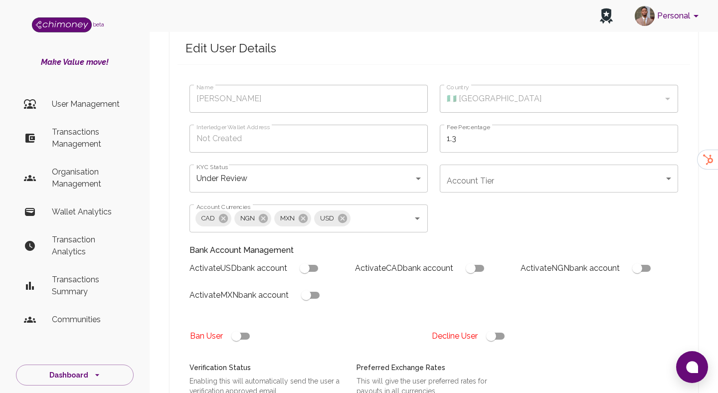
scroll to position [42, 0]
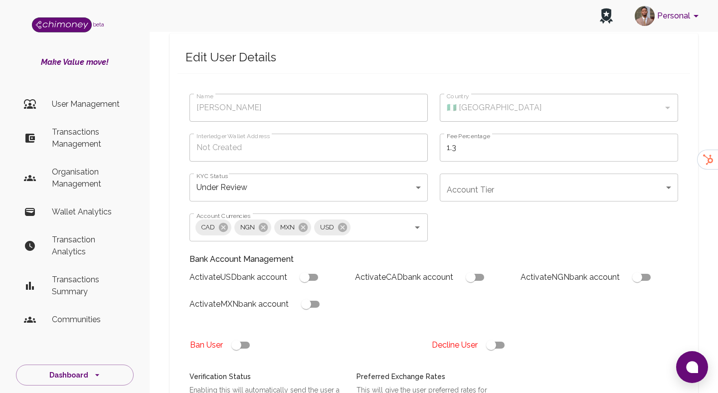
click at [245, 340] on input "checkbox" at bounding box center [236, 344] width 57 height 19
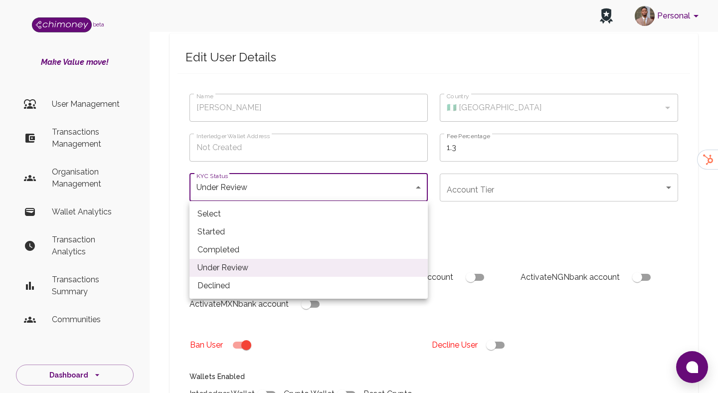
click at [455, 226] on div at bounding box center [359, 196] width 718 height 393
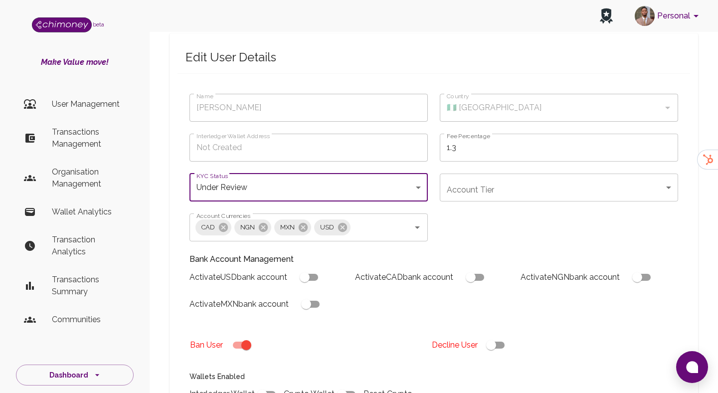
click at [252, 342] on input "checkbox" at bounding box center [246, 344] width 57 height 19
checkbox input "false"
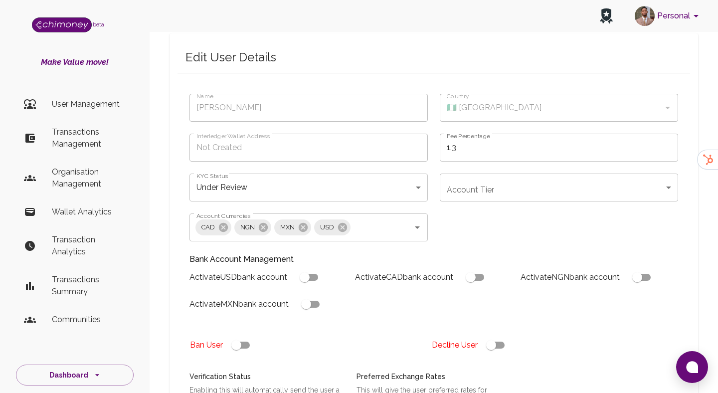
click at [504, 339] on input "checkbox" at bounding box center [490, 344] width 57 height 19
checkbox input "false"
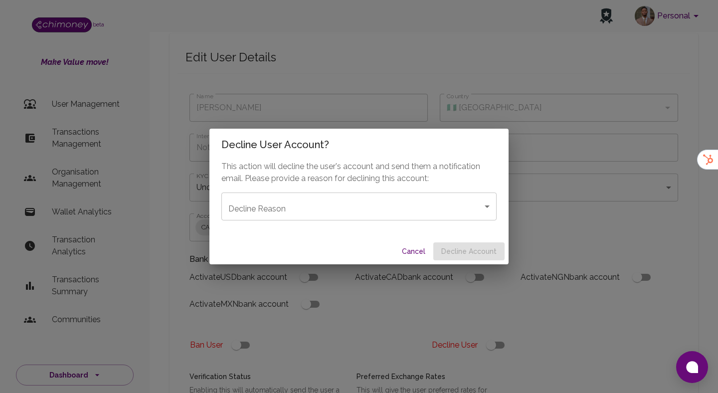
click at [428, 229] on div "This action will decline the user's account and send them a notification email.…" at bounding box center [358, 199] width 299 height 78
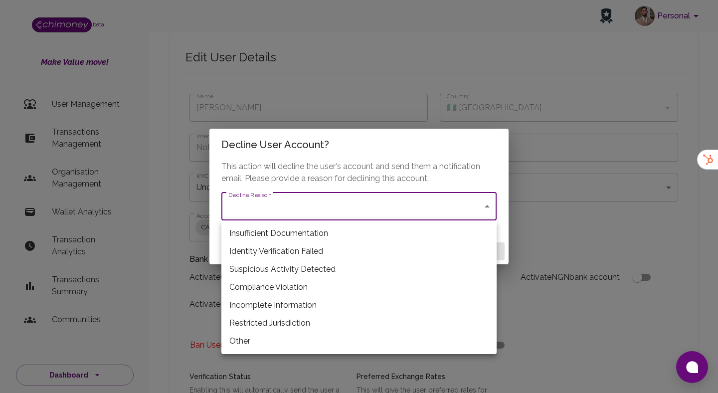
click at [279, 320] on li "Restricted Jurisdiction" at bounding box center [358, 323] width 275 height 18
type input "restricted_jurisdiction"
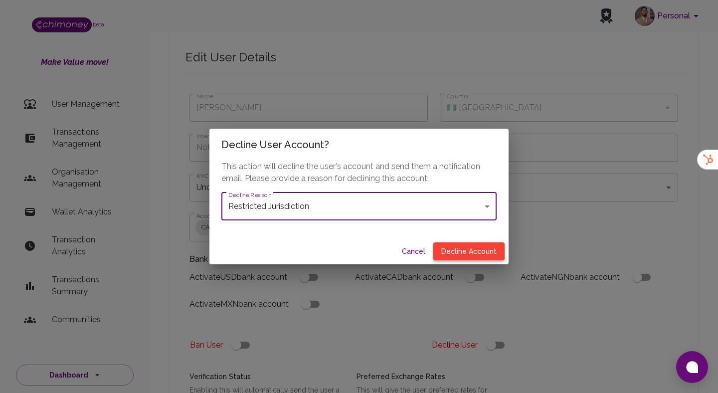
click at [465, 246] on button "Decline Account" at bounding box center [468, 251] width 71 height 18
type input "declined"
checkbox input "true"
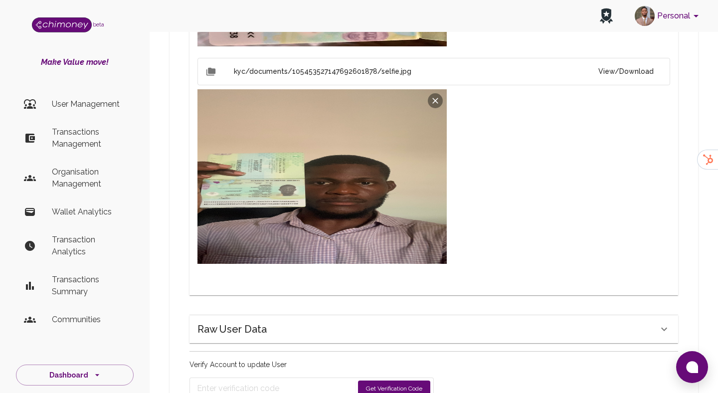
scroll to position [785, 0]
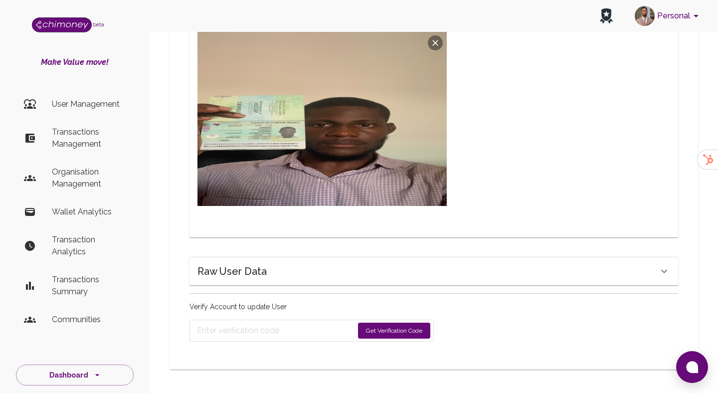
click at [389, 334] on button "Get Verification Code" at bounding box center [394, 330] width 72 height 16
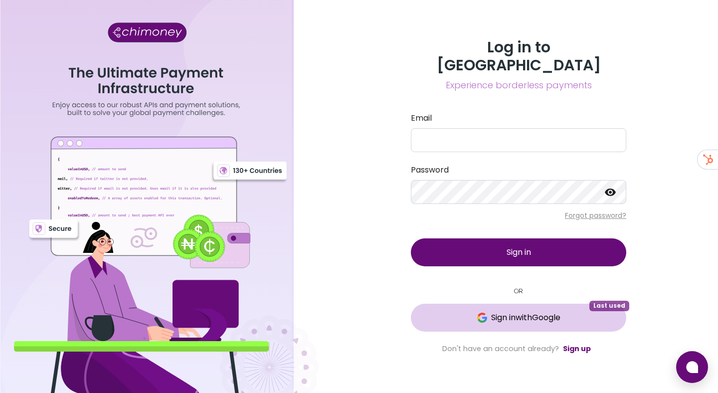
click at [491, 314] on span "Sign in with Google" at bounding box center [525, 317] width 69 height 12
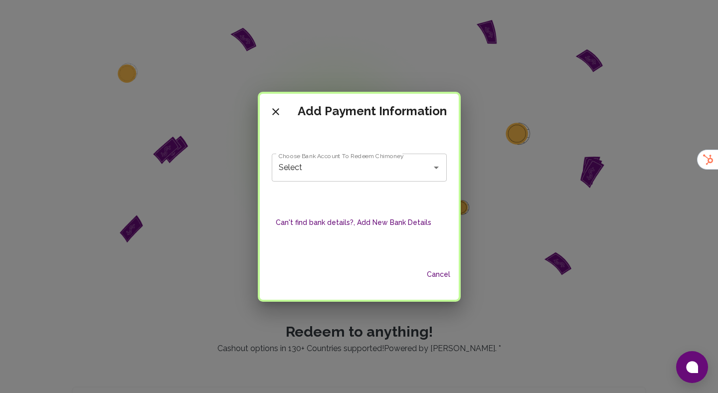
click at [381, 228] on button "Can't find bank details?, Add New Bank Details" at bounding box center [353, 222] width 163 height 18
